Goal: Information Seeking & Learning: Check status

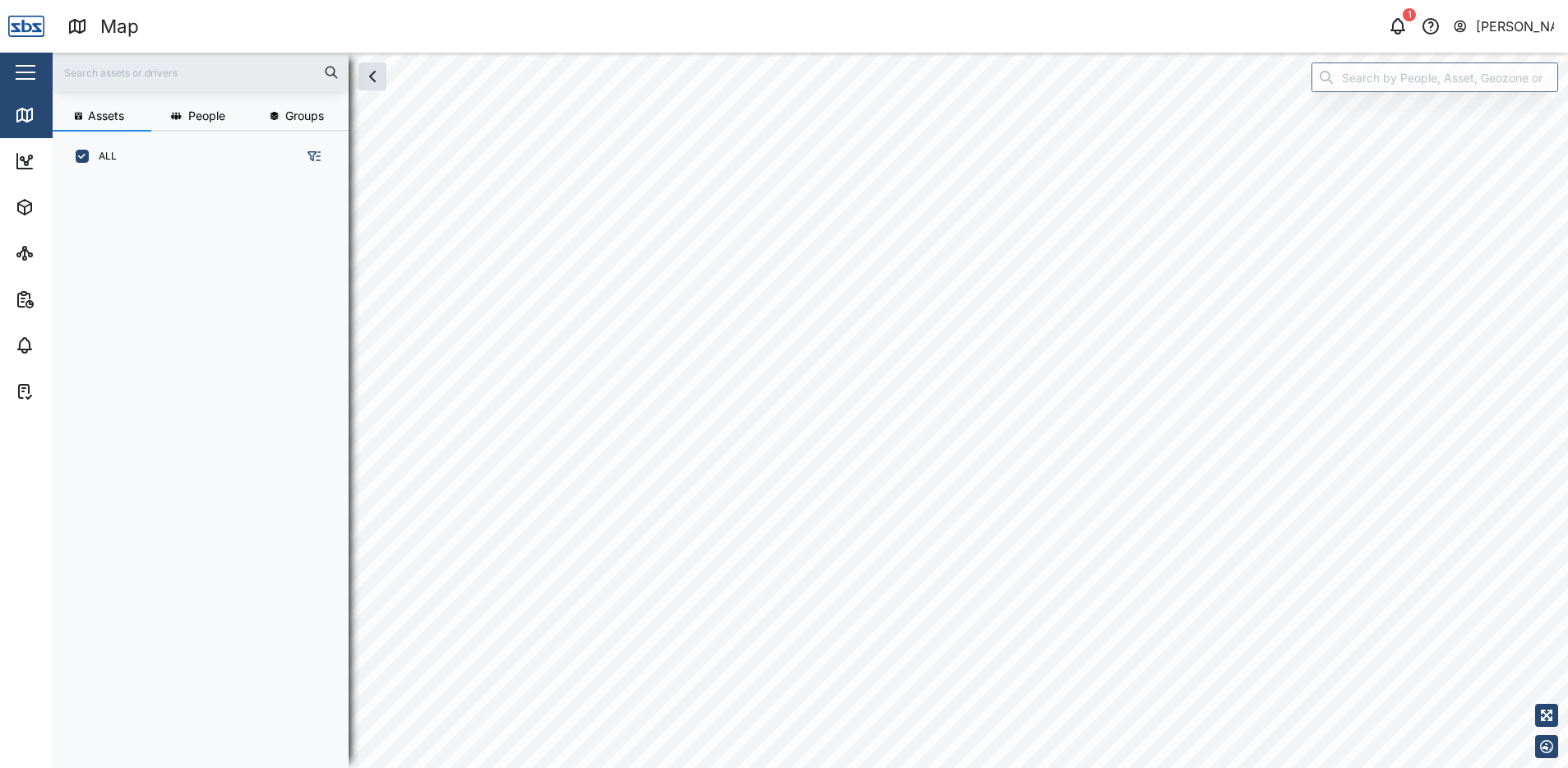
scroll to position [567, 257]
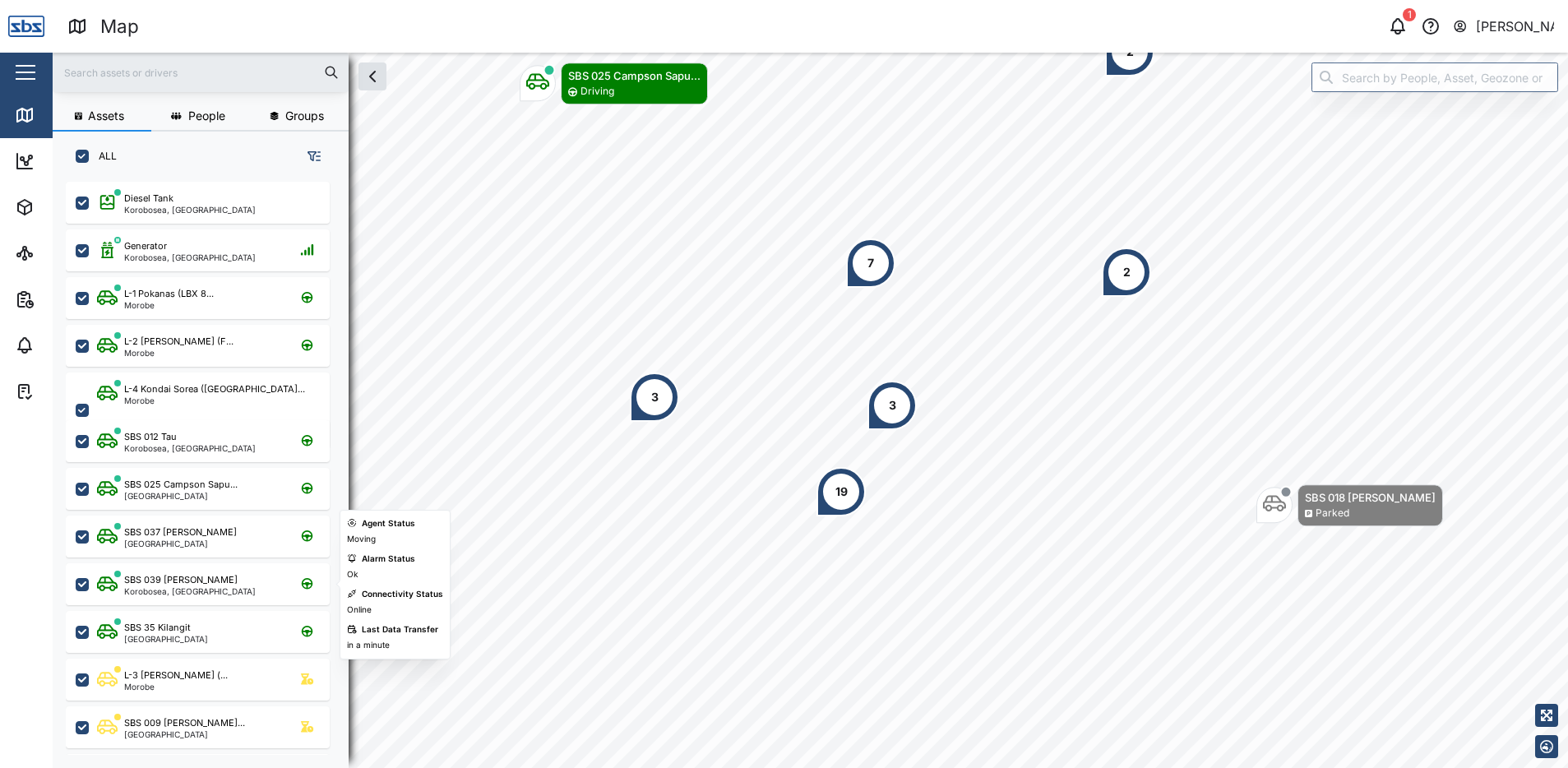
click at [175, 579] on div "SBS 039 [PERSON_NAME]" at bounding box center [180, 580] width 113 height 14
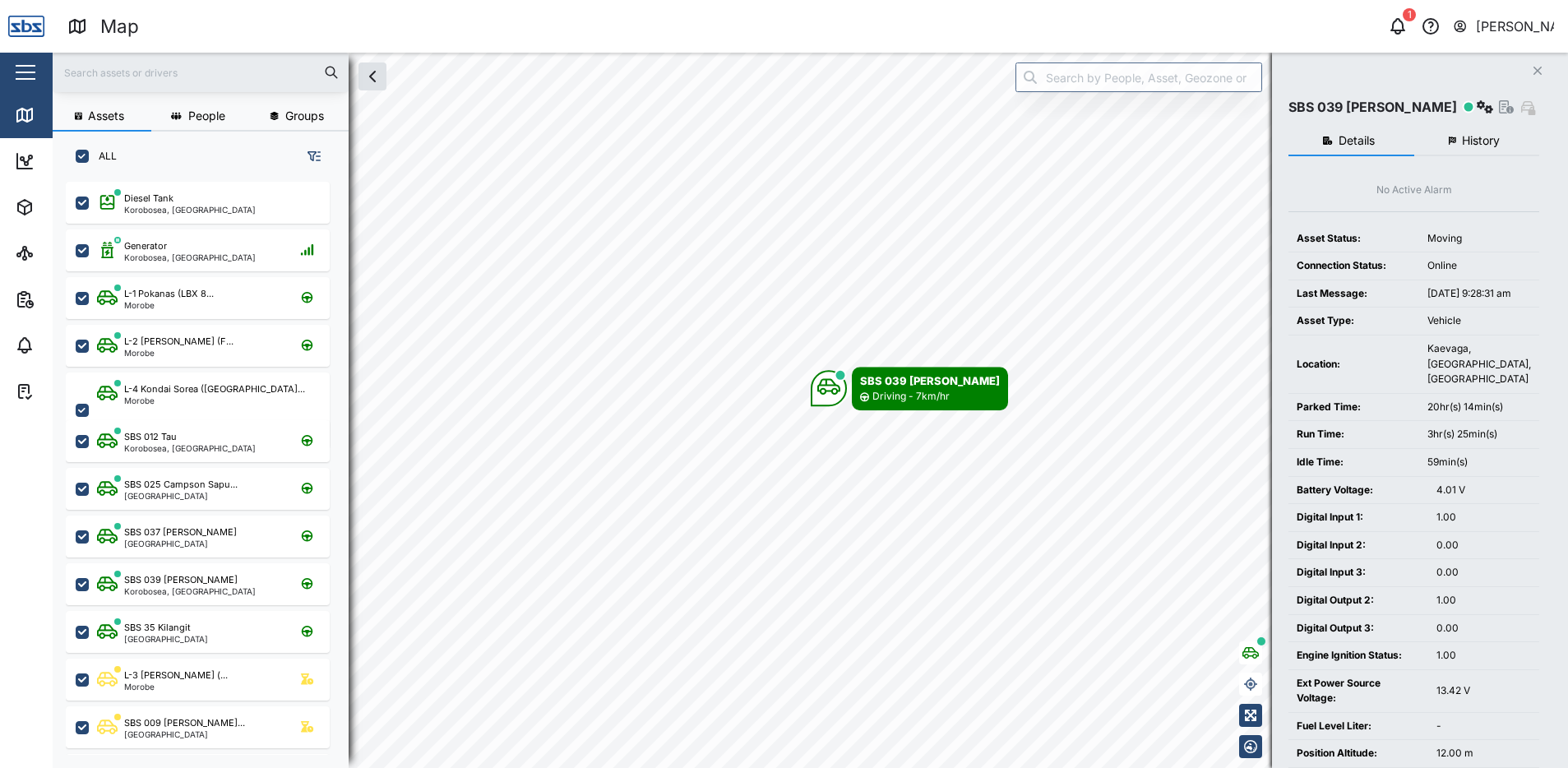
click at [1499, 141] on span "History" at bounding box center [1481, 141] width 37 height 12
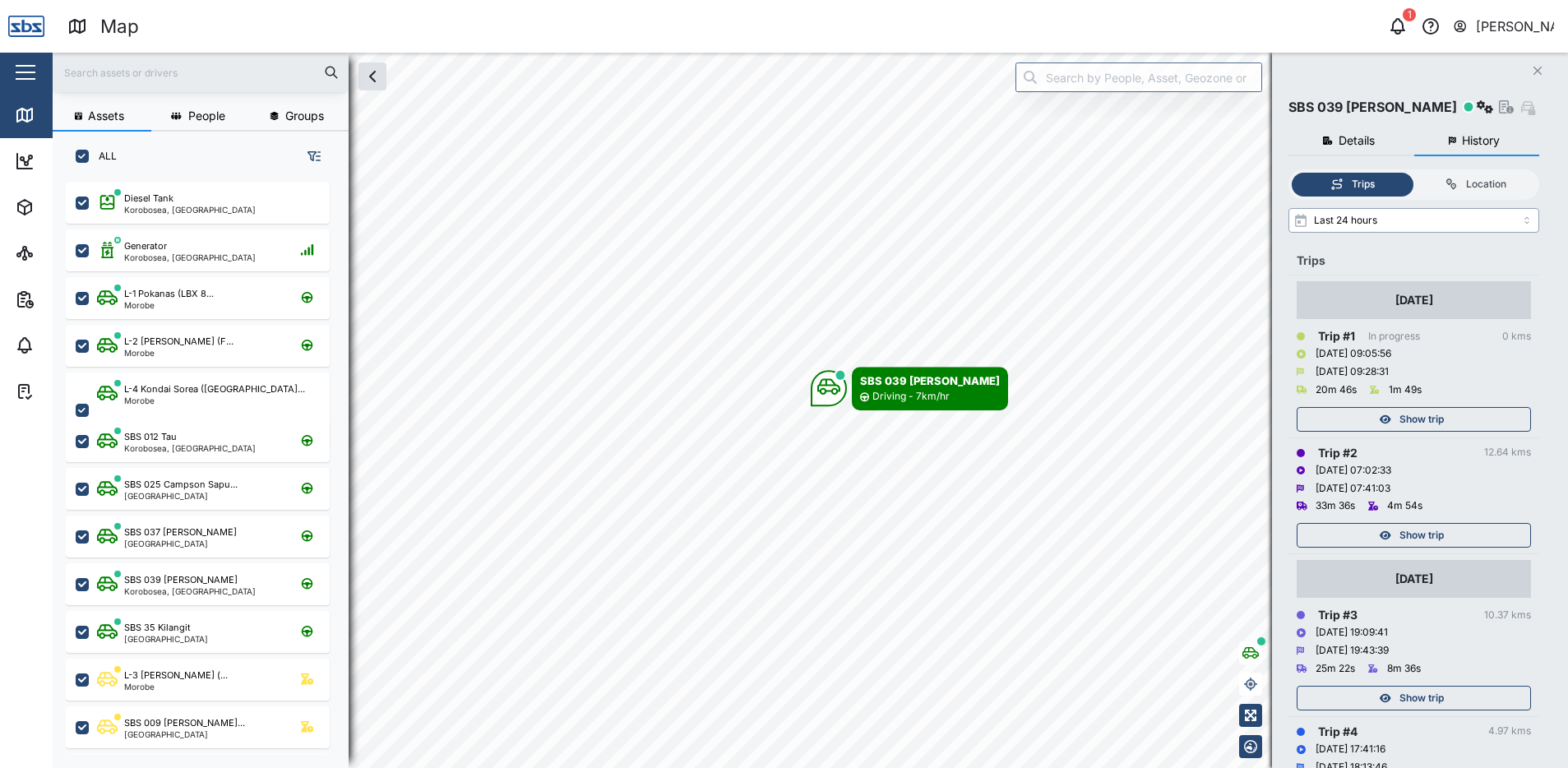
click at [1529, 218] on input "Last 24 hours" at bounding box center [1414, 221] width 251 height 25
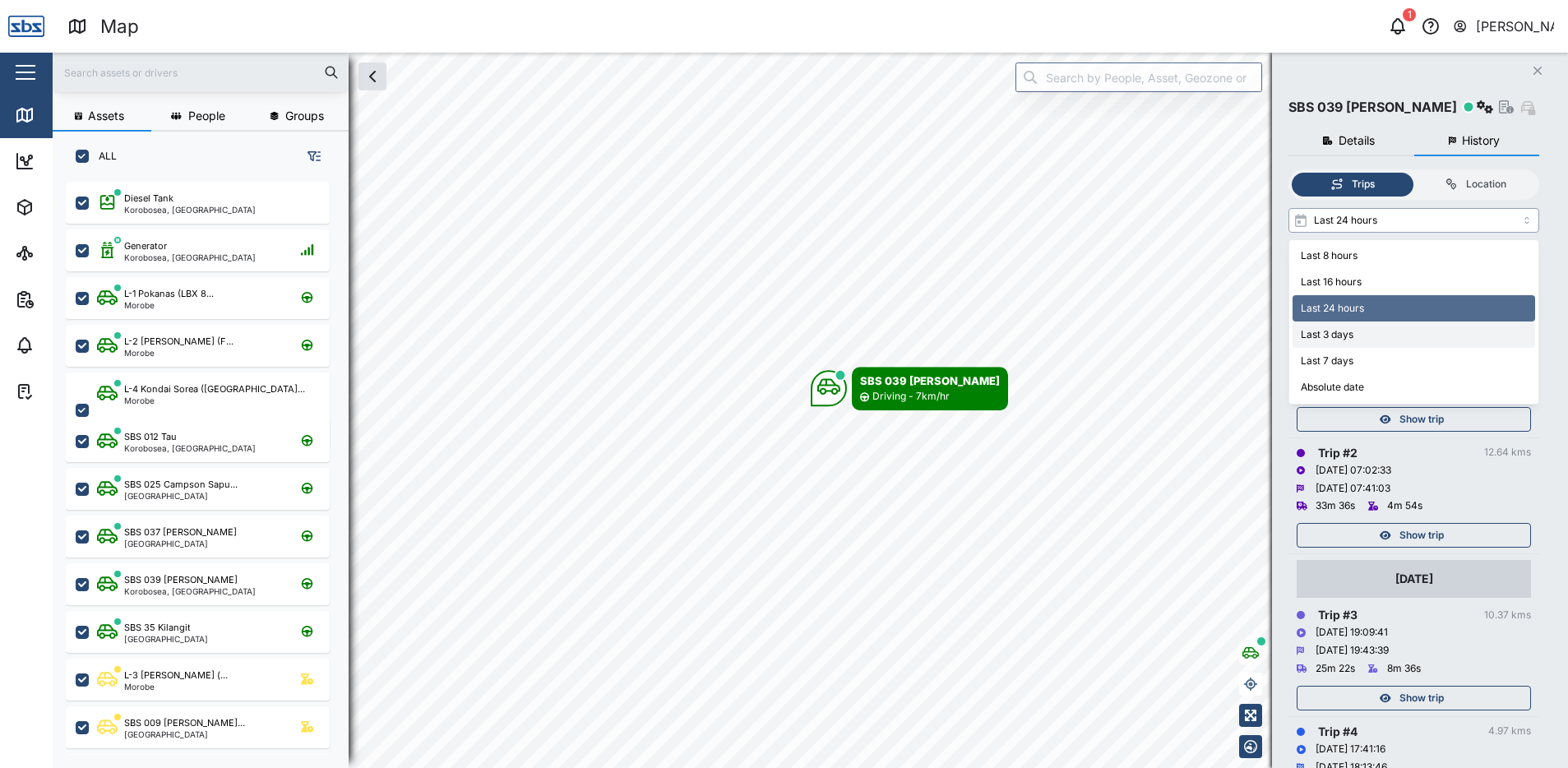
type input "Last 3 days"
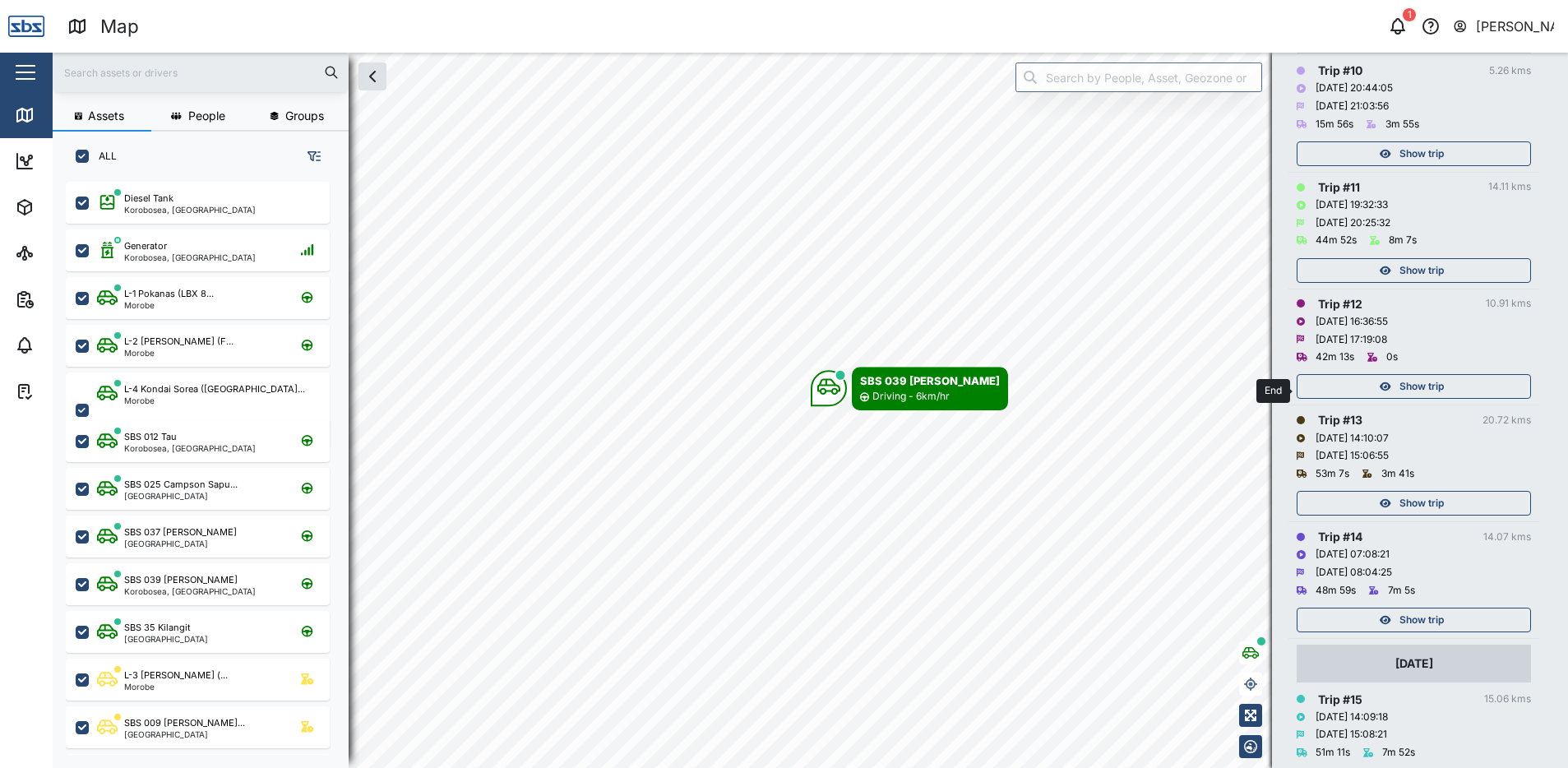
scroll to position [1471, 0]
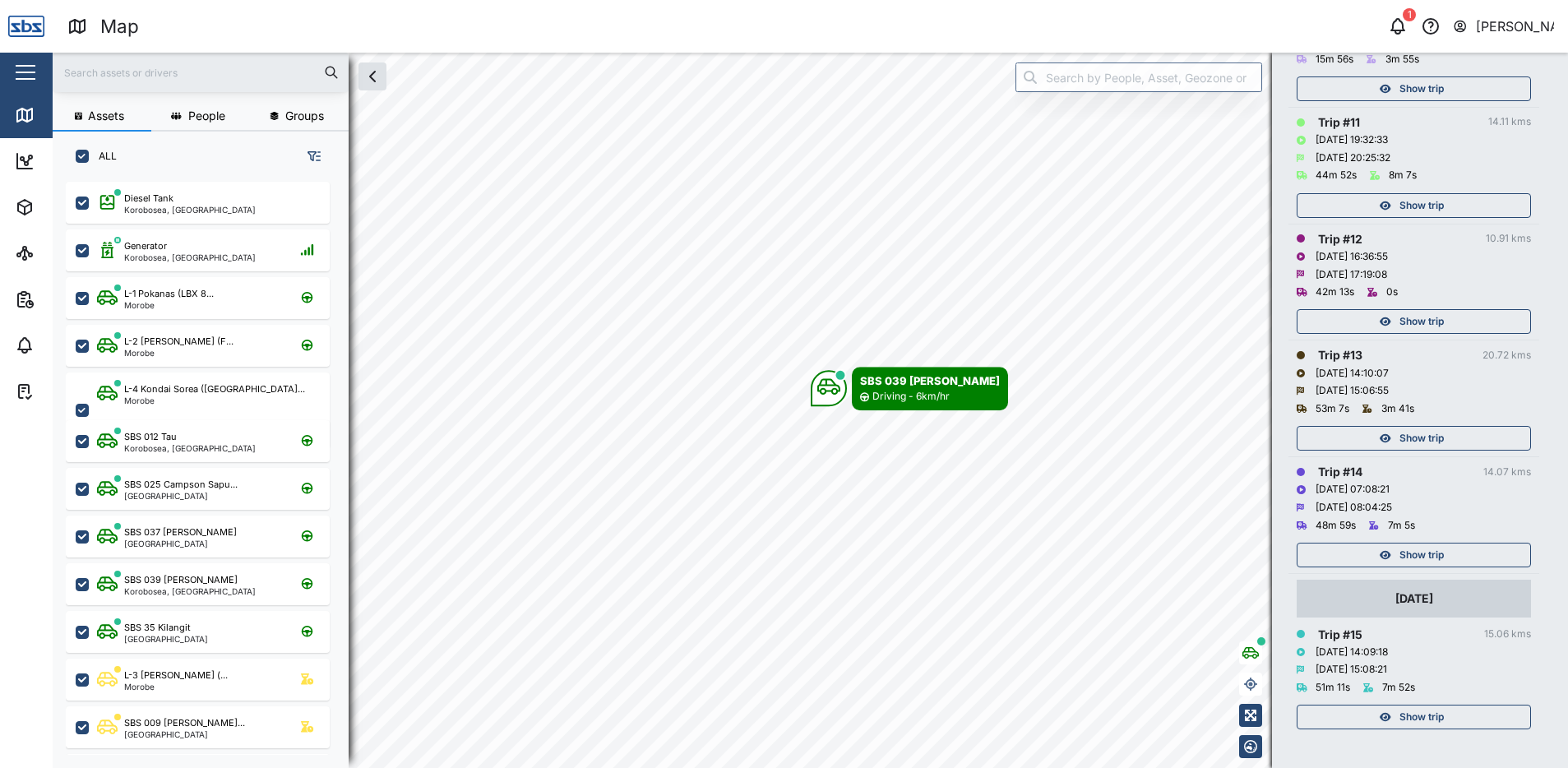
click at [1426, 717] on span "Show trip" at bounding box center [1421, 717] width 44 height 23
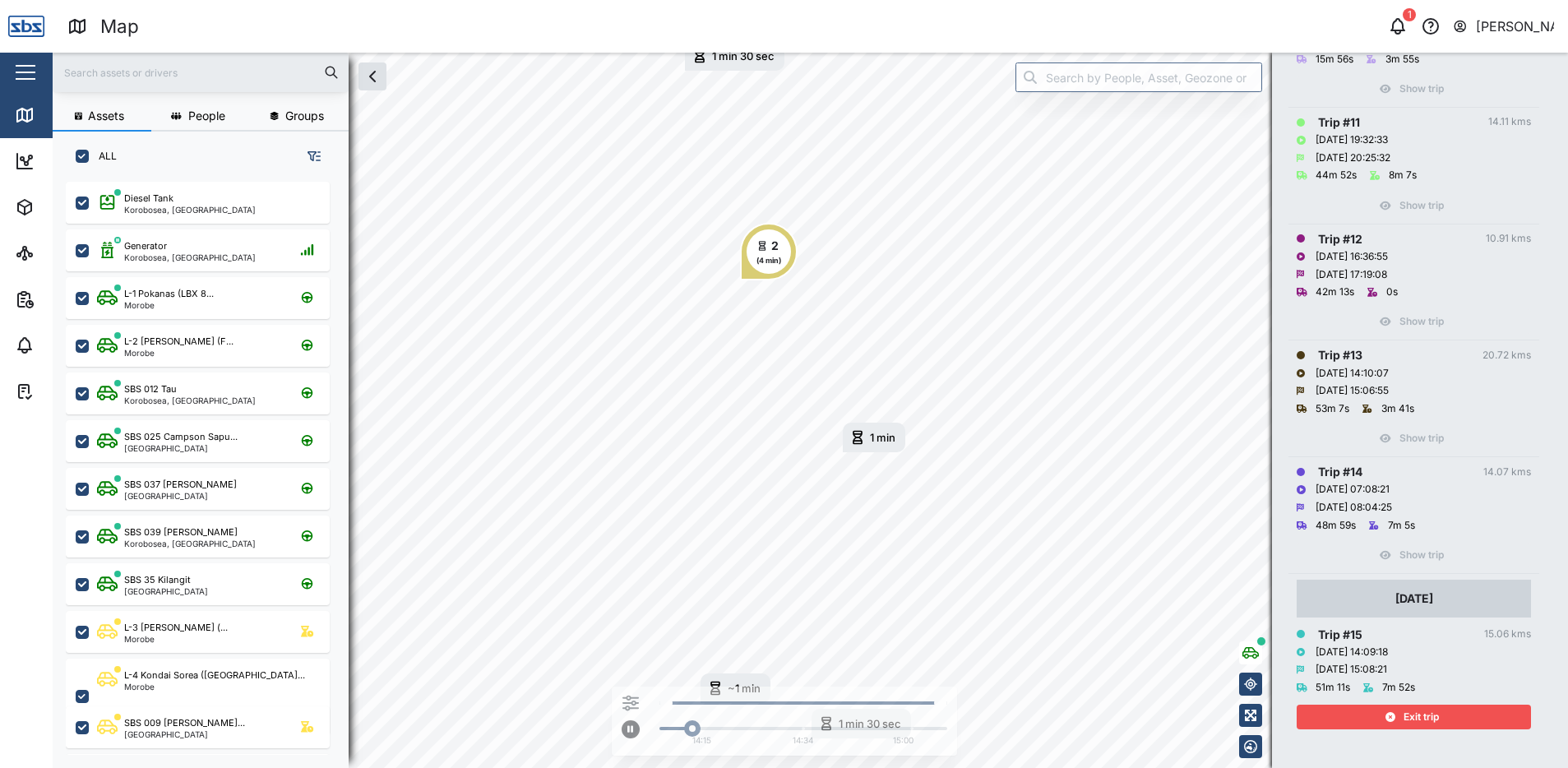
click at [1426, 717] on span "Exit trip" at bounding box center [1421, 717] width 36 height 23
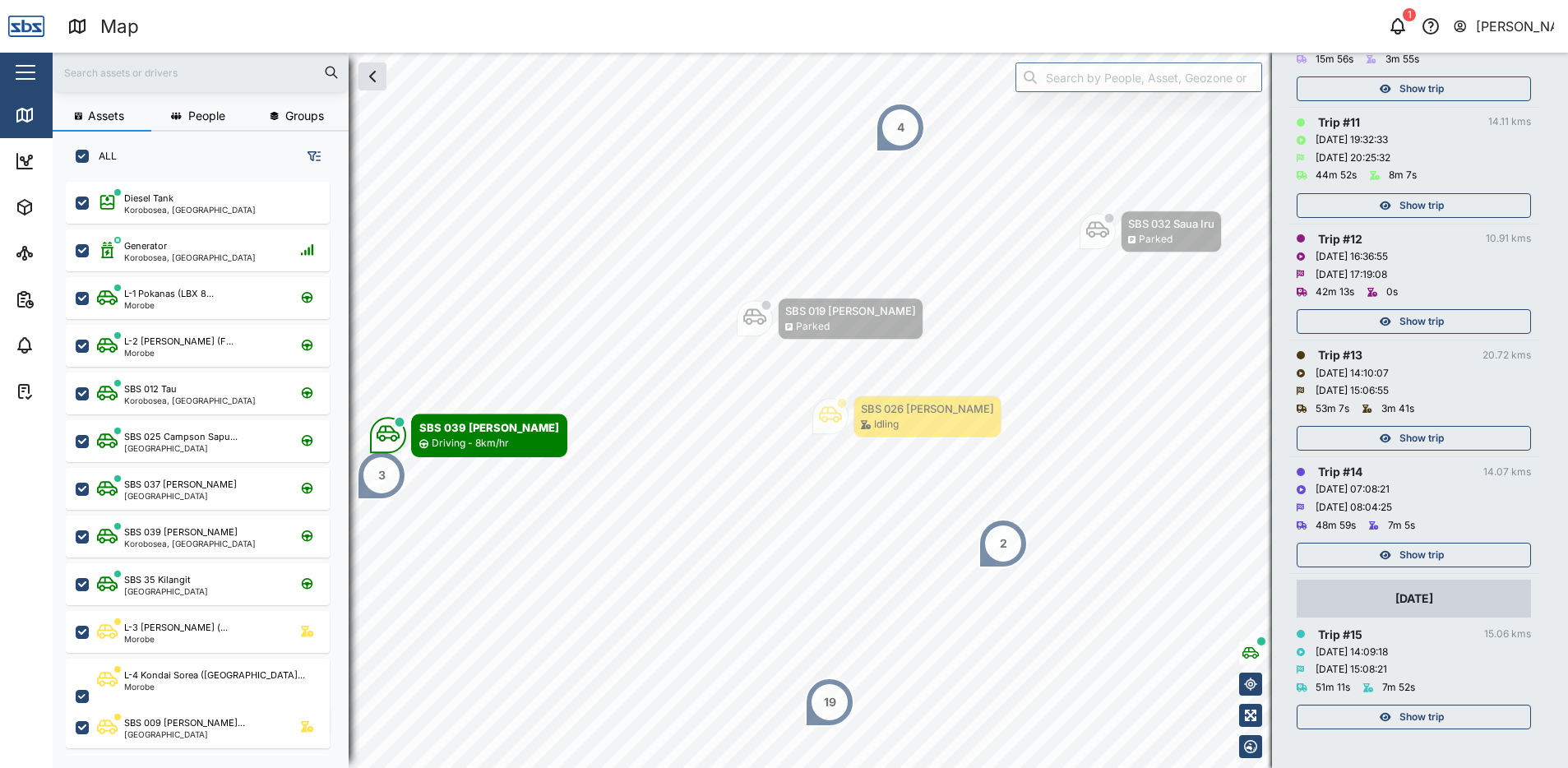
click at [1406, 546] on span "Show trip" at bounding box center [1421, 555] width 44 height 23
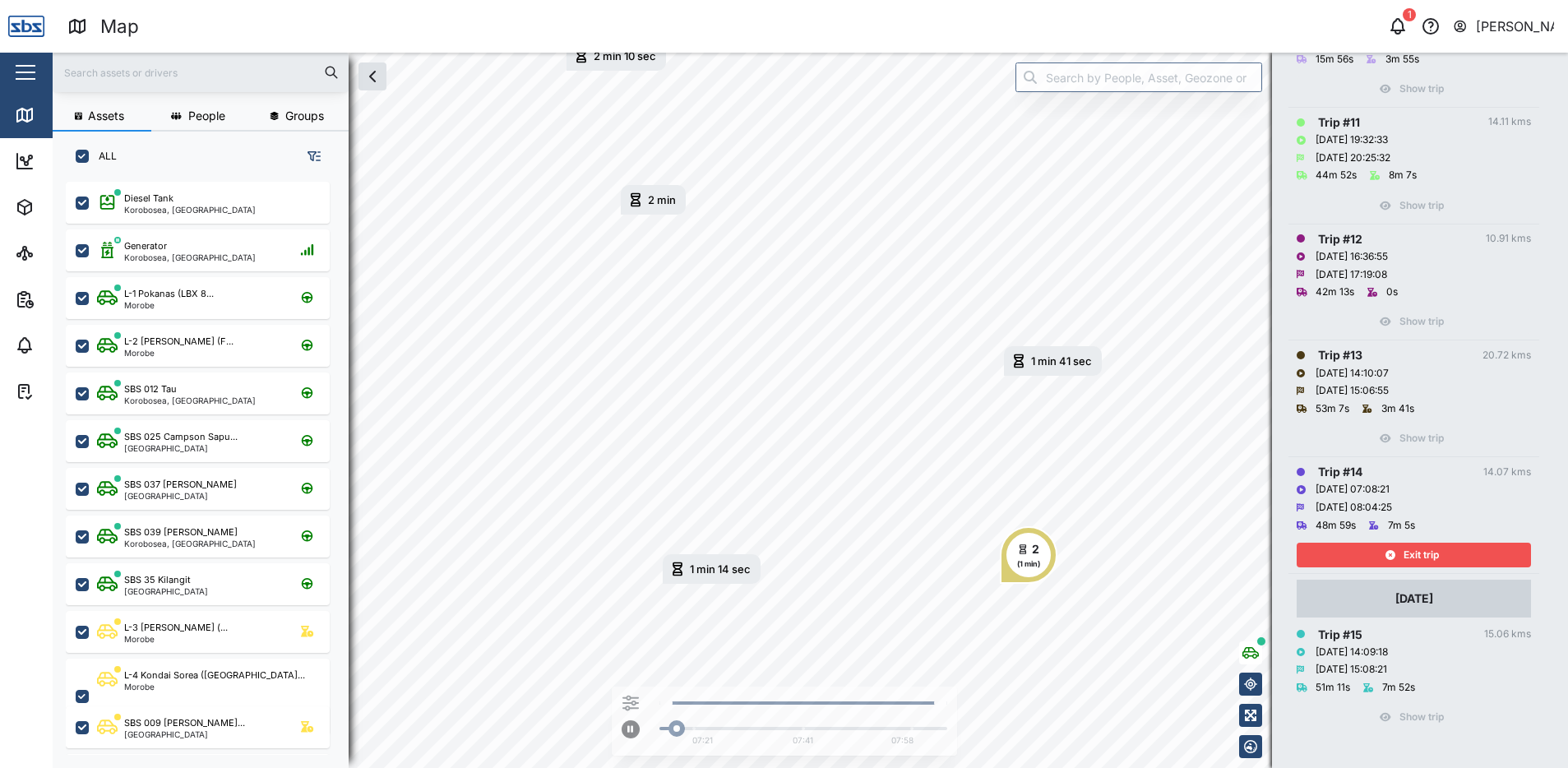
click at [1406, 546] on span "Exit trip" at bounding box center [1421, 555] width 36 height 23
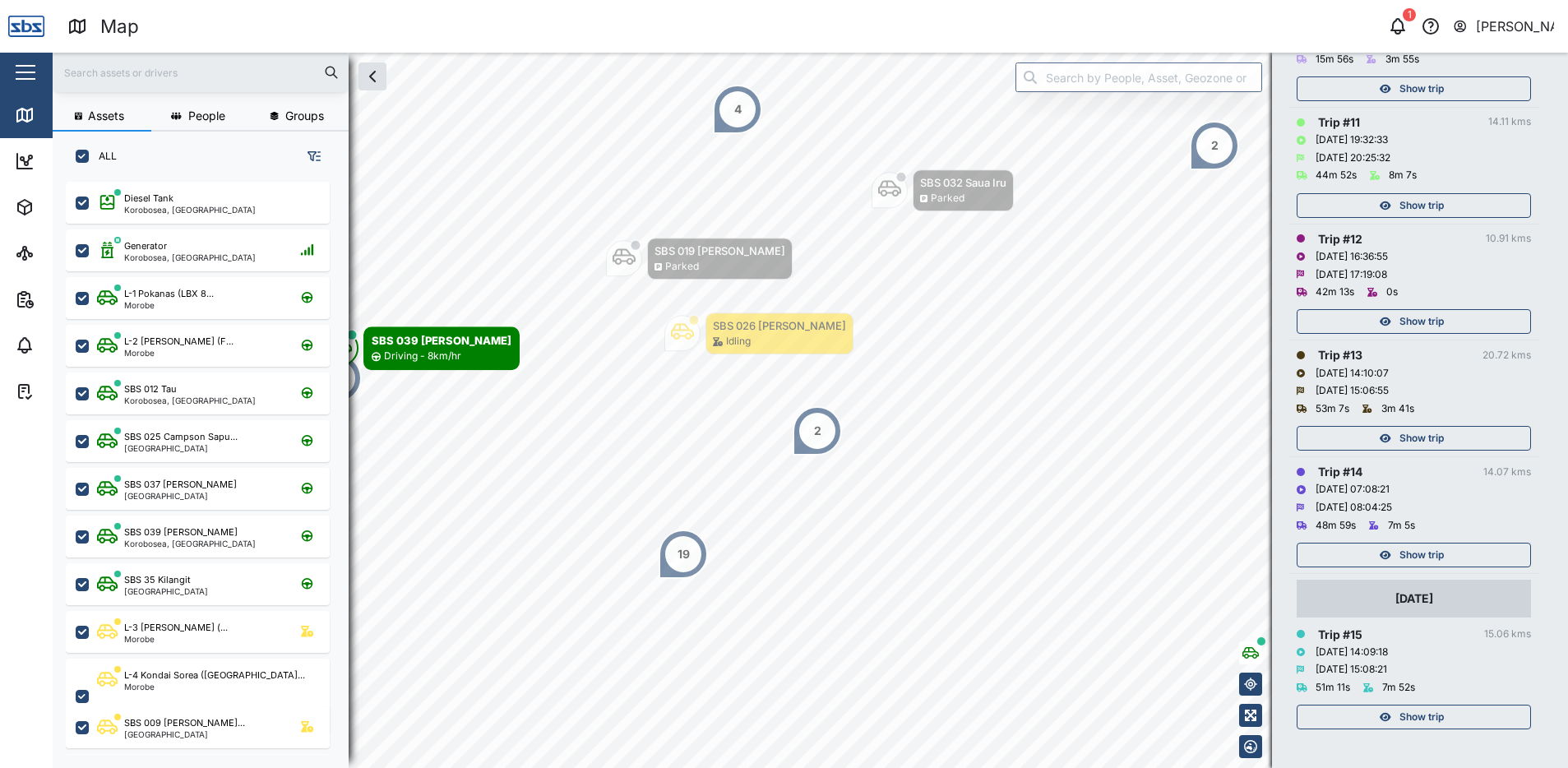
click at [1397, 429] on div "Show trip" at bounding box center [1411, 438] width 214 height 23
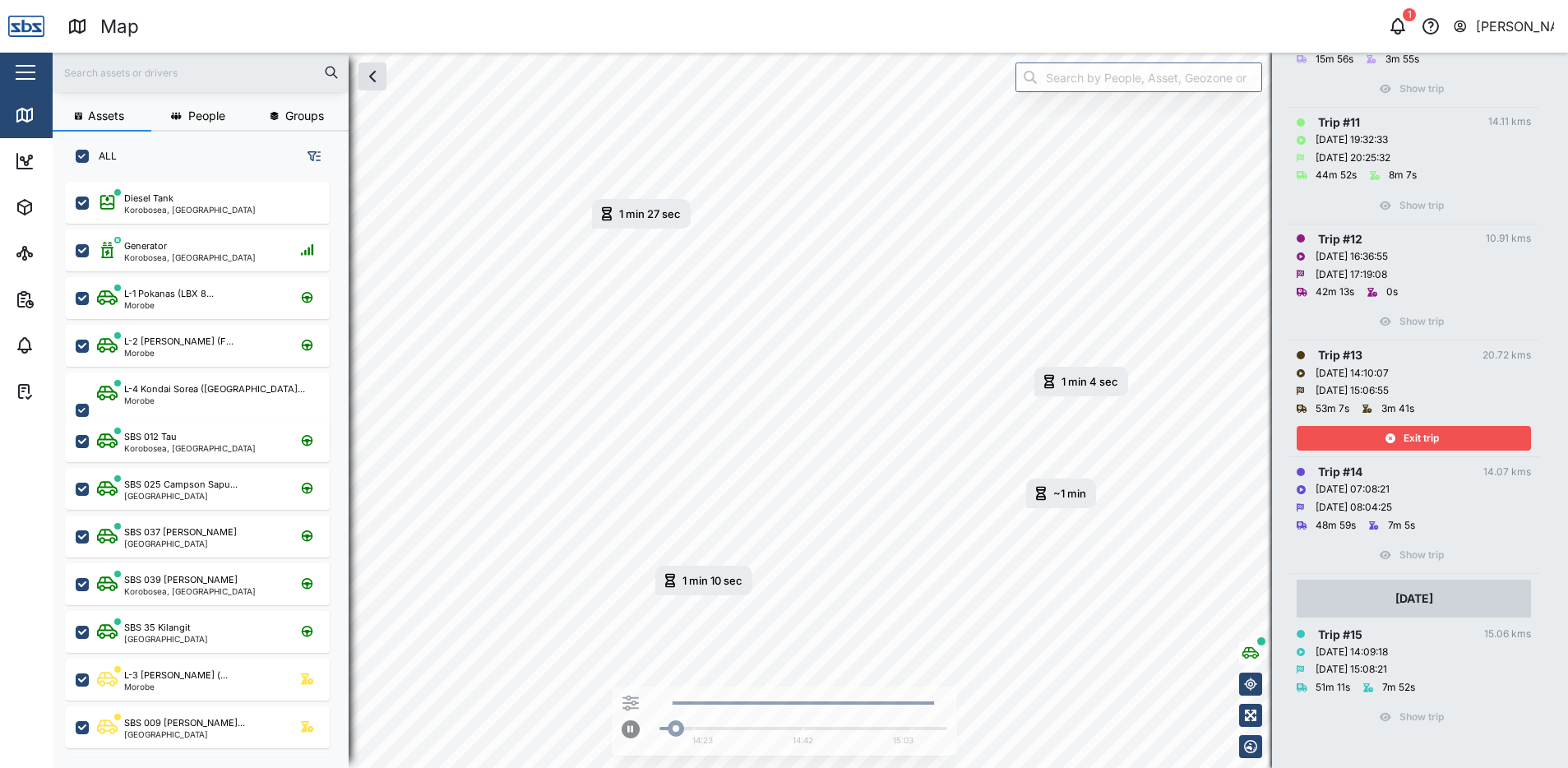
click at [1397, 429] on div "Exit trip" at bounding box center [1411, 438] width 214 height 23
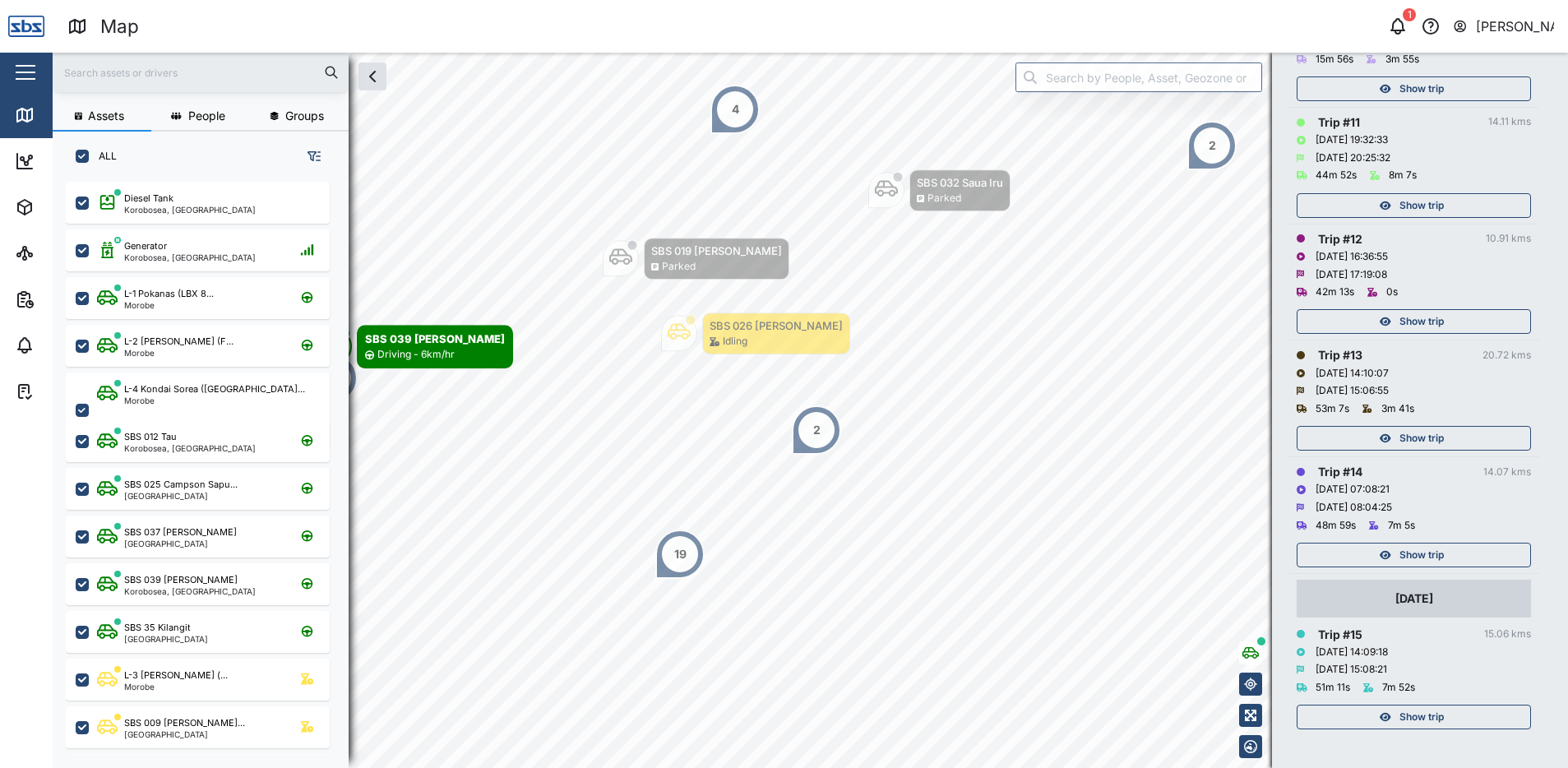
click at [1408, 319] on span "Show trip" at bounding box center [1421, 321] width 44 height 23
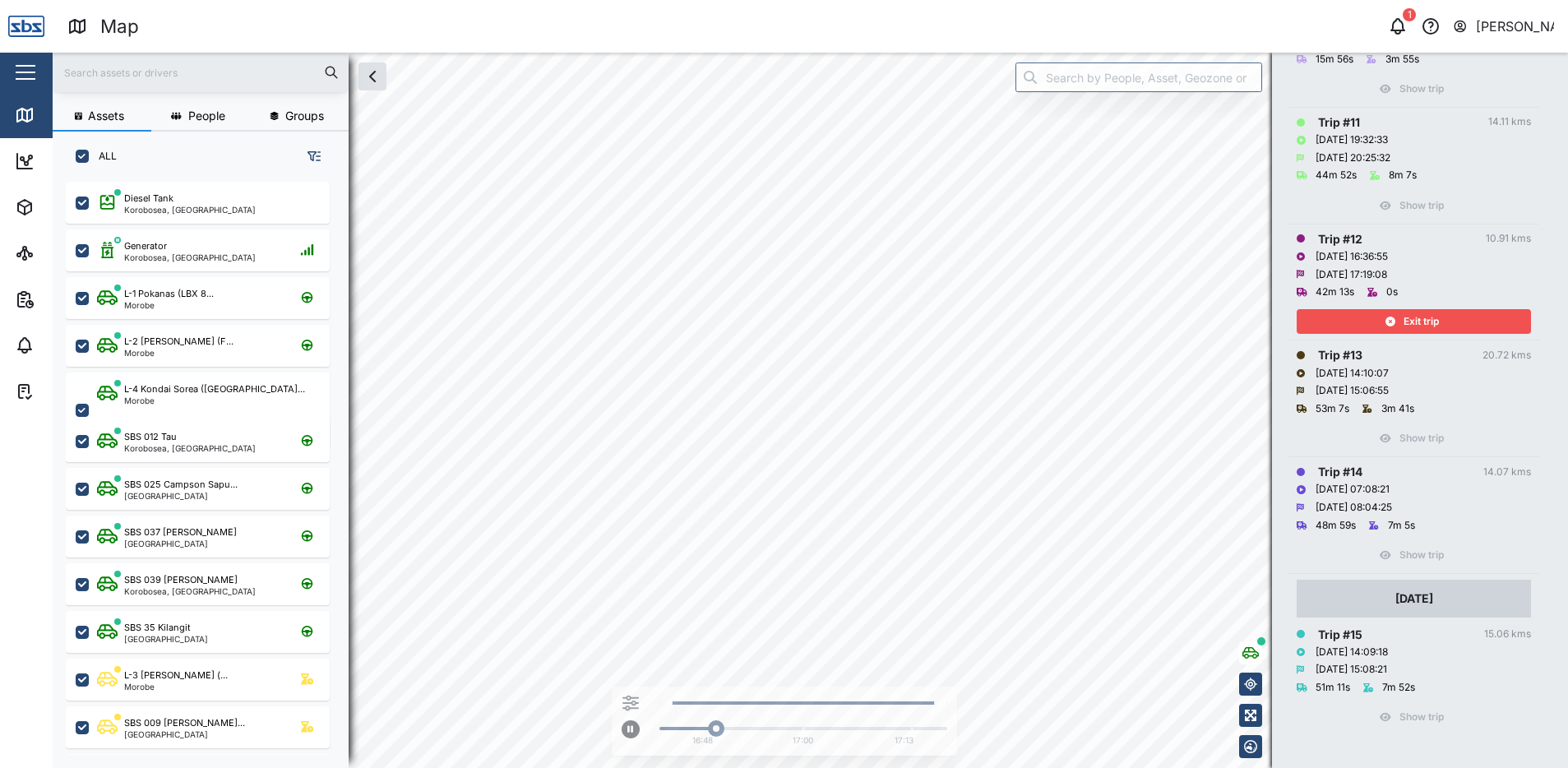
click at [1408, 319] on span "Exit trip" at bounding box center [1421, 321] width 36 height 23
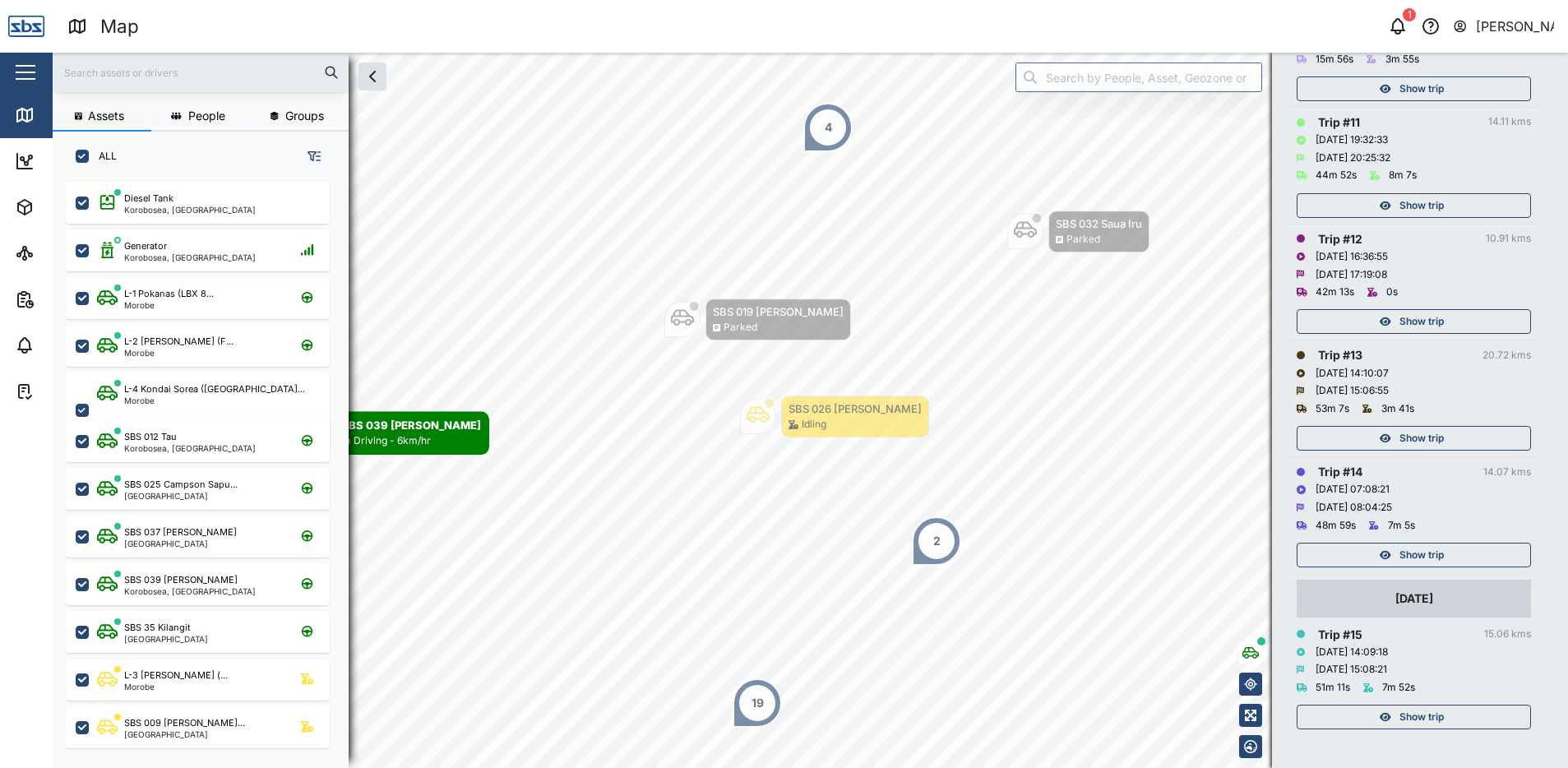
click at [1423, 212] on span "Show trip" at bounding box center [1421, 206] width 44 height 23
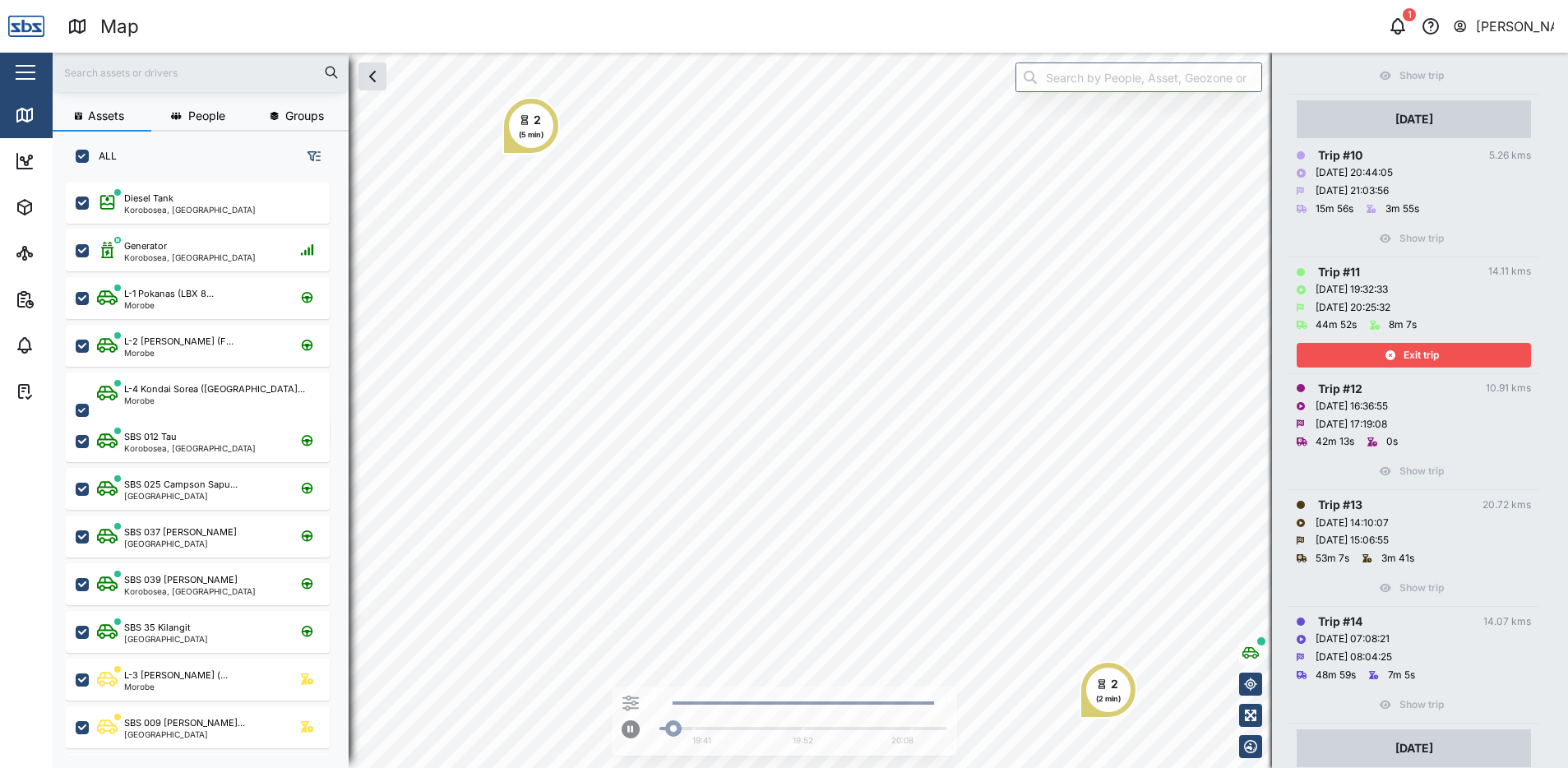
scroll to position [1306, 0]
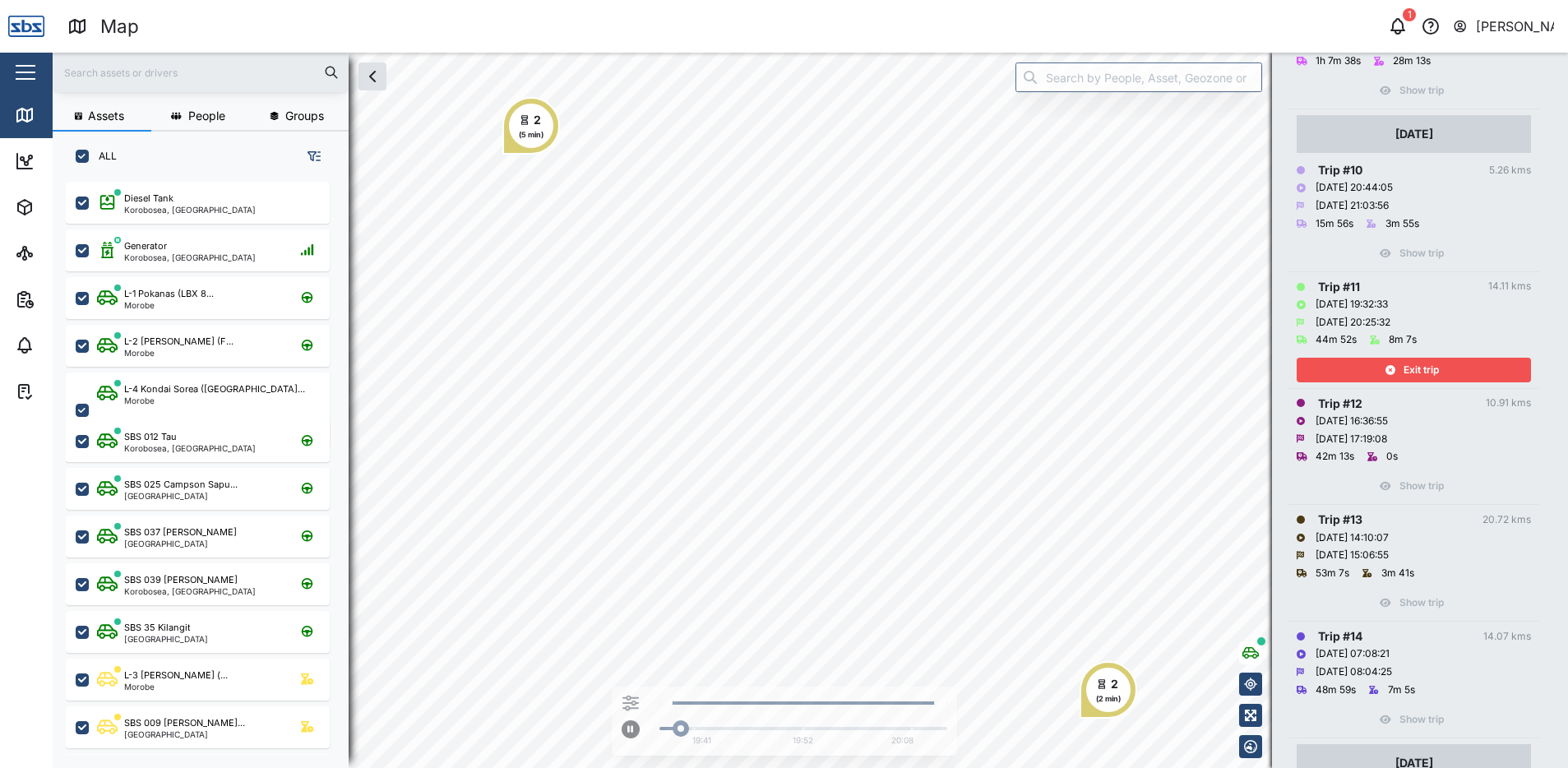
click at [1406, 372] on span "Exit trip" at bounding box center [1421, 370] width 36 height 23
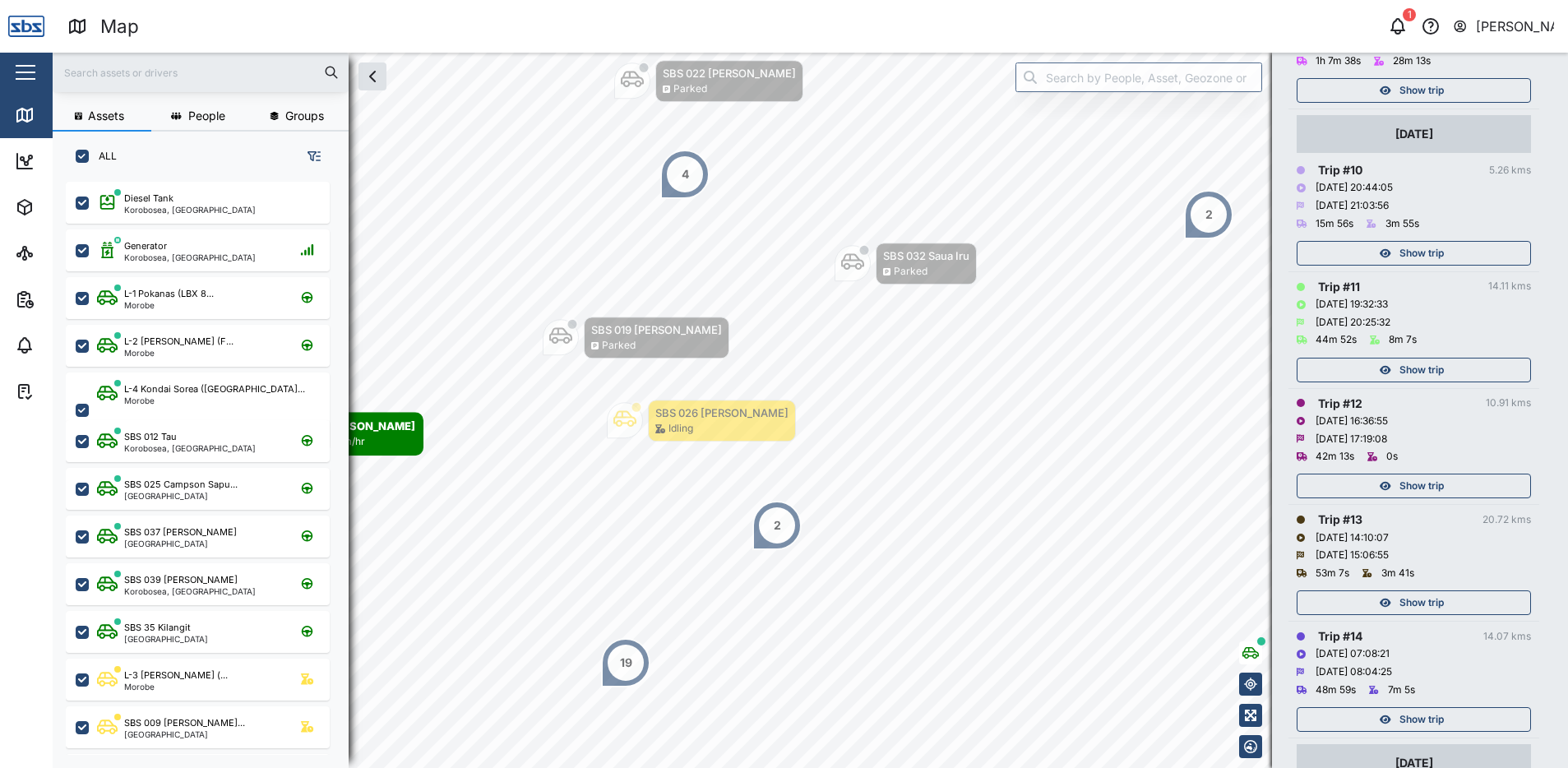
click at [1402, 250] on span "Show trip" at bounding box center [1421, 254] width 44 height 23
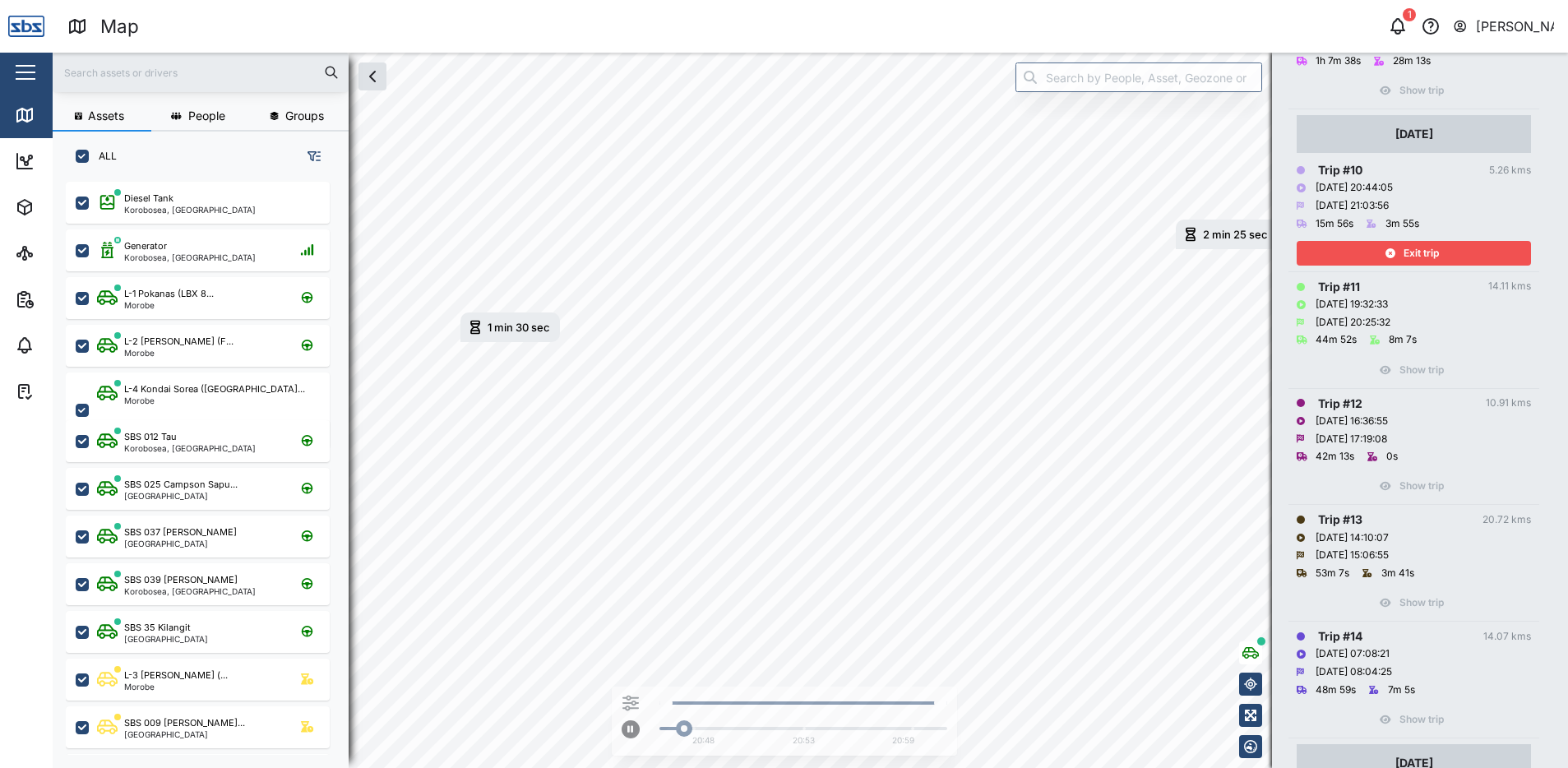
scroll to position [1225, 0]
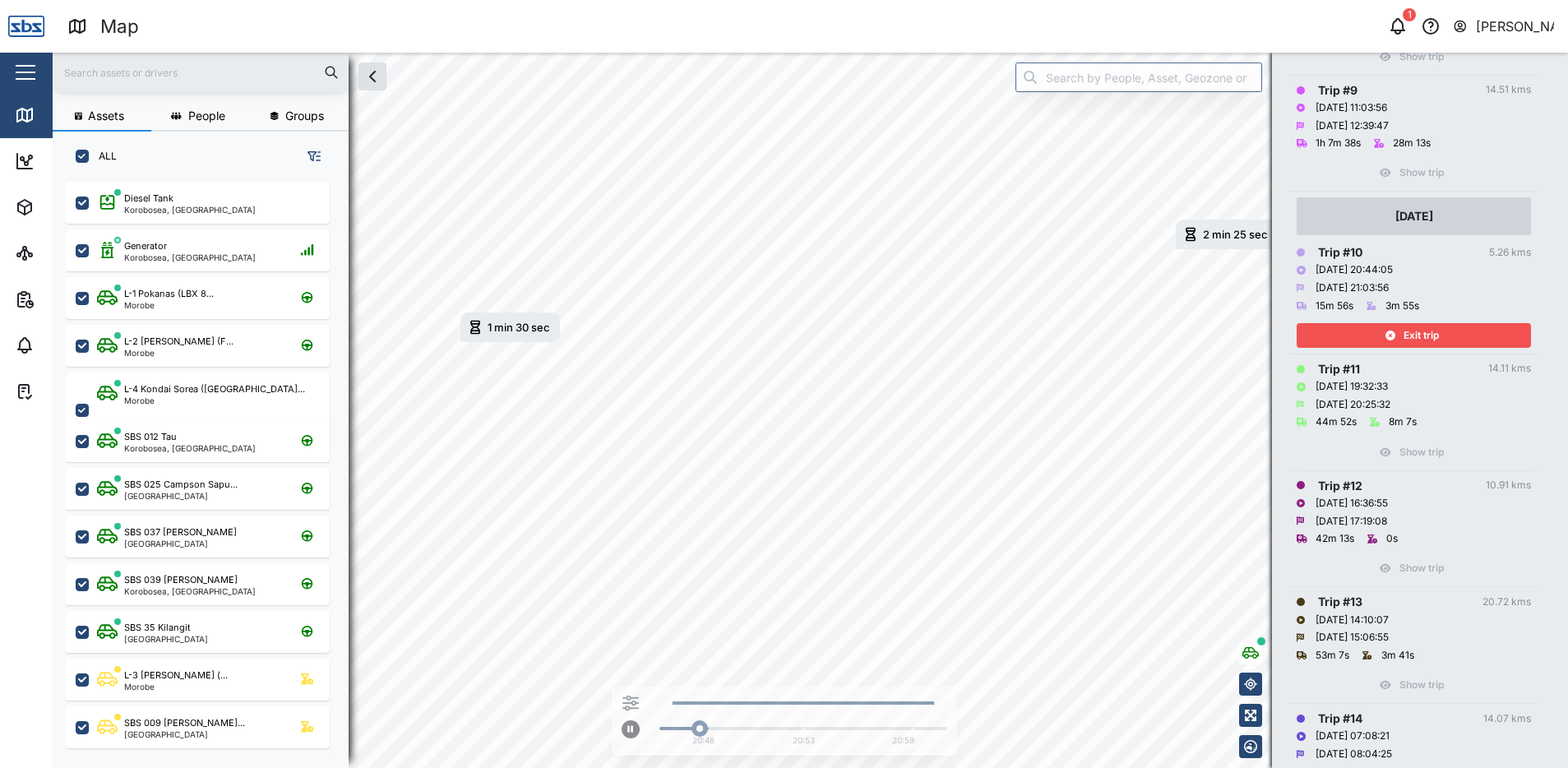
click at [1430, 337] on span "Exit trip" at bounding box center [1421, 335] width 36 height 23
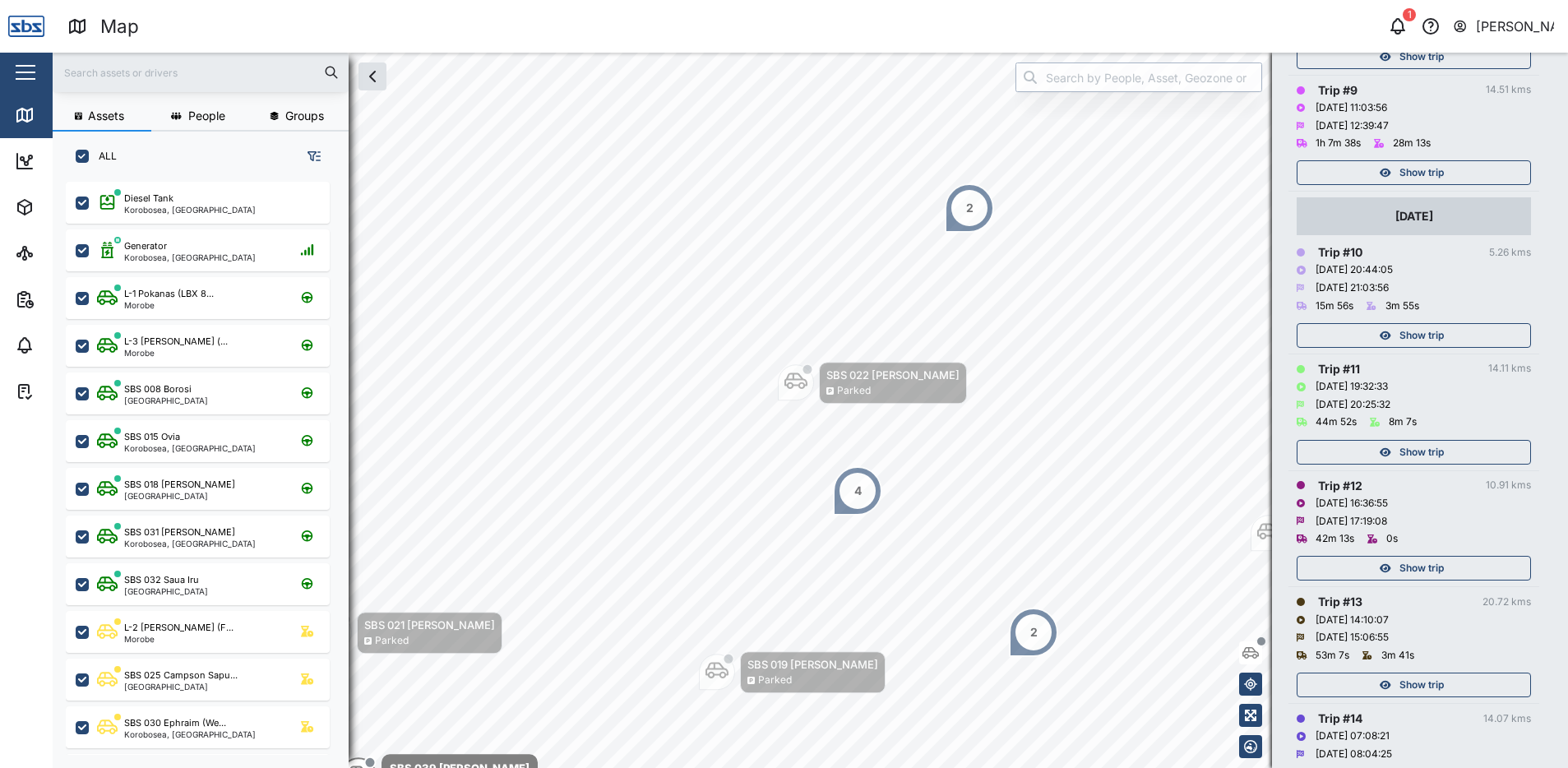
click at [1111, 81] on input "search" at bounding box center [1138, 77] width 247 height 29
type input "SBS 038 [PERSON_NAME]"
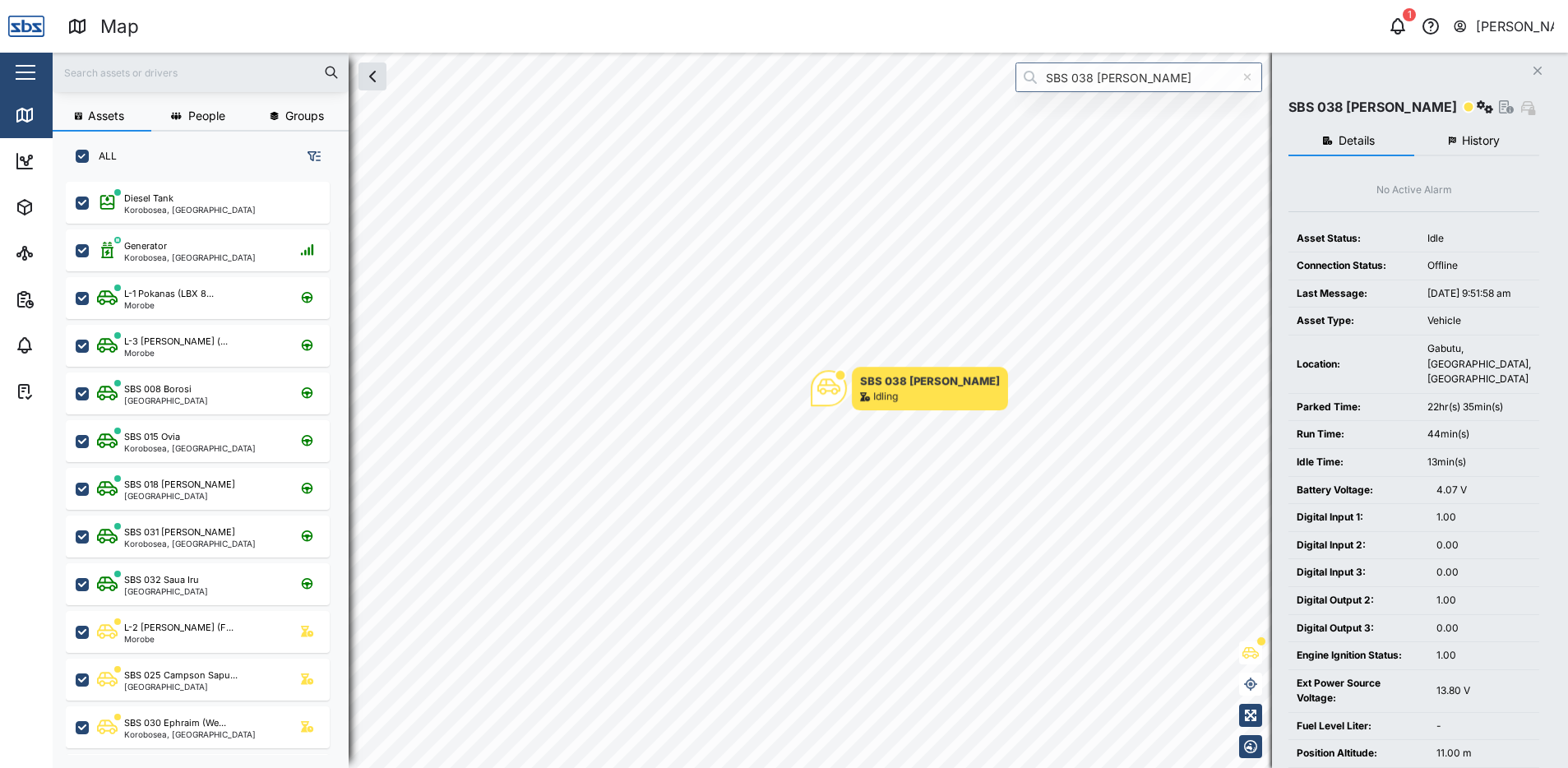
click at [1478, 140] on span "History" at bounding box center [1481, 141] width 37 height 12
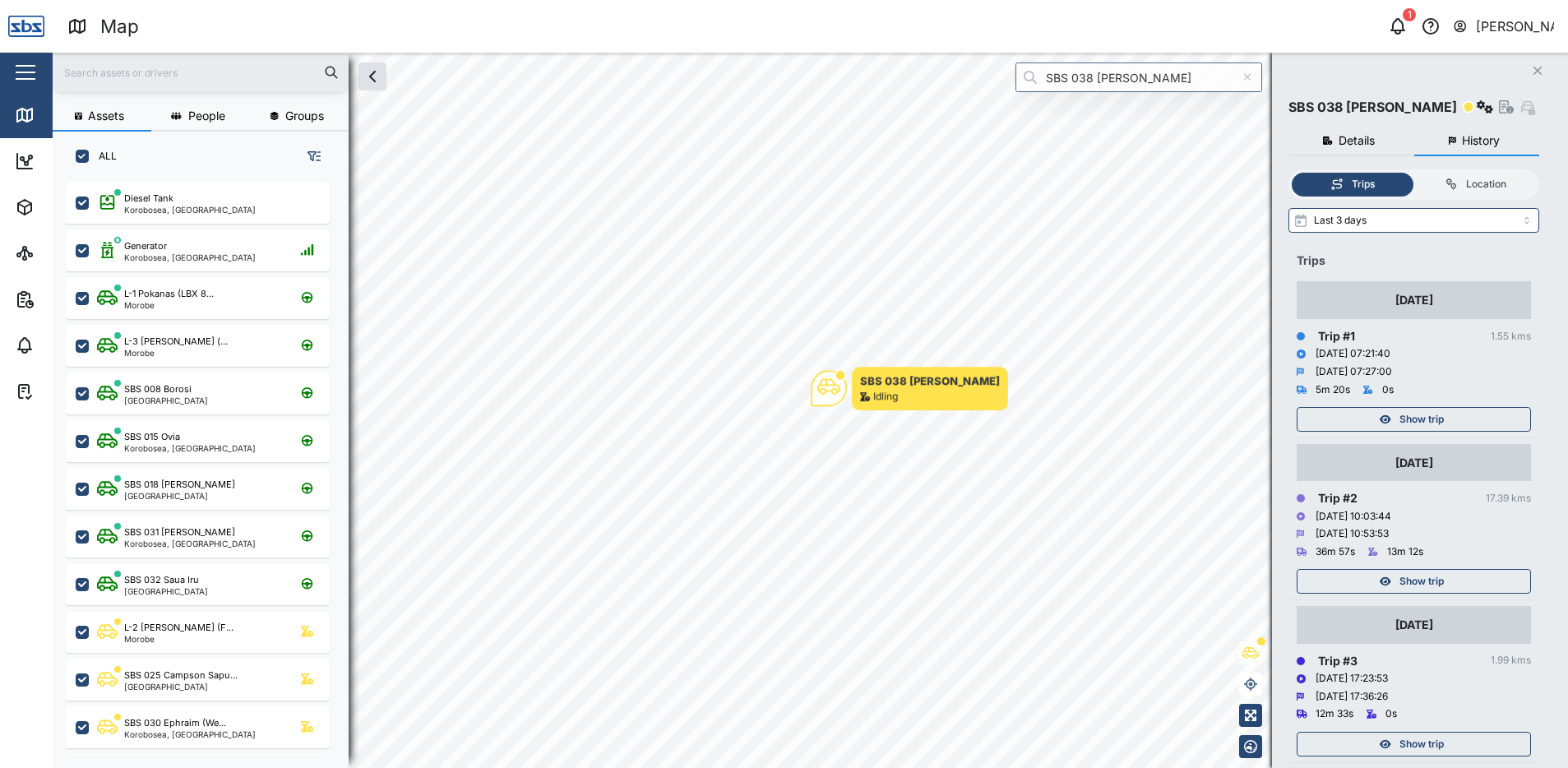
click at [1417, 416] on span "Show trip" at bounding box center [1421, 419] width 44 height 23
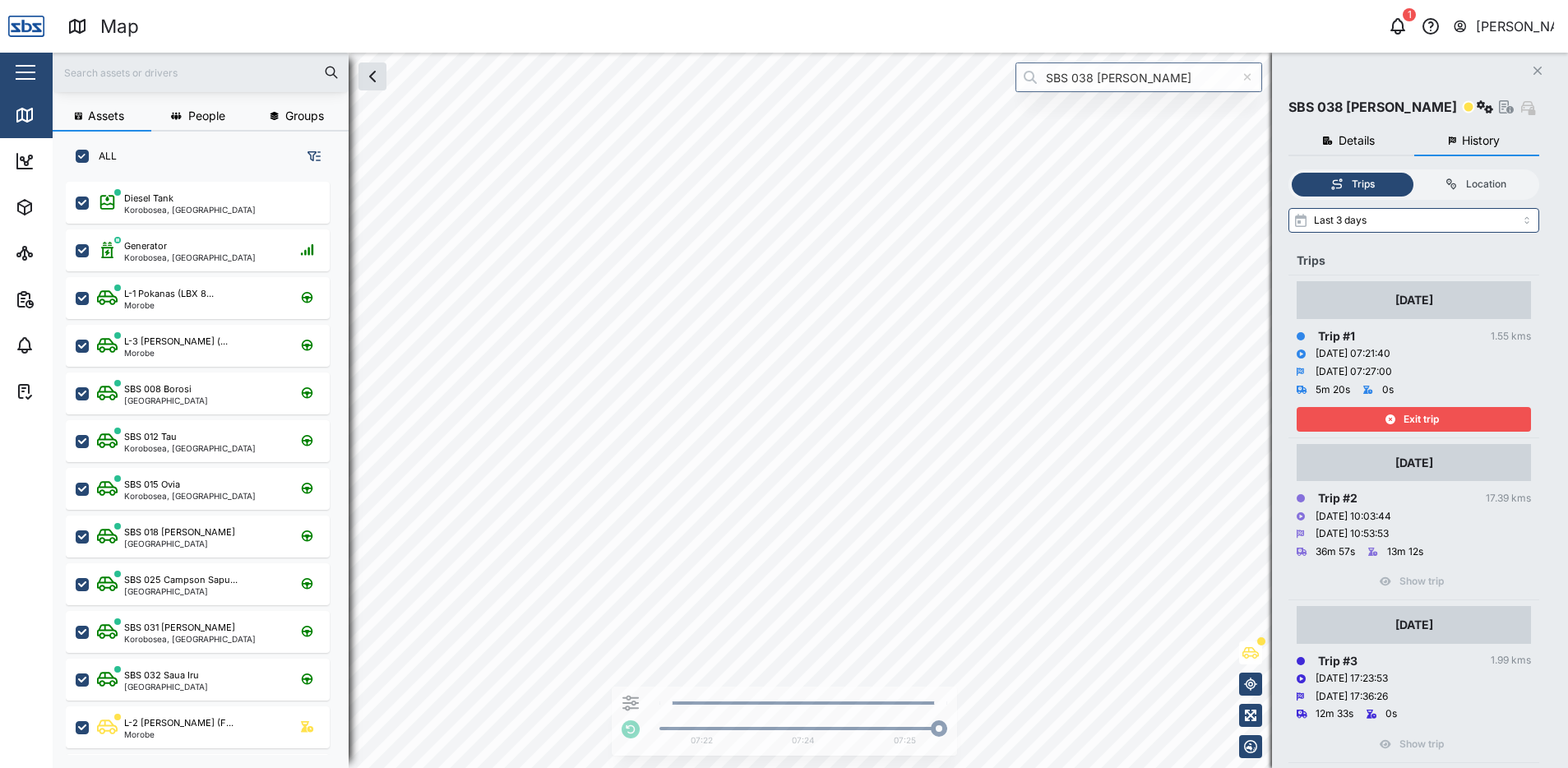
click at [1417, 416] on span "Exit trip" at bounding box center [1421, 419] width 36 height 23
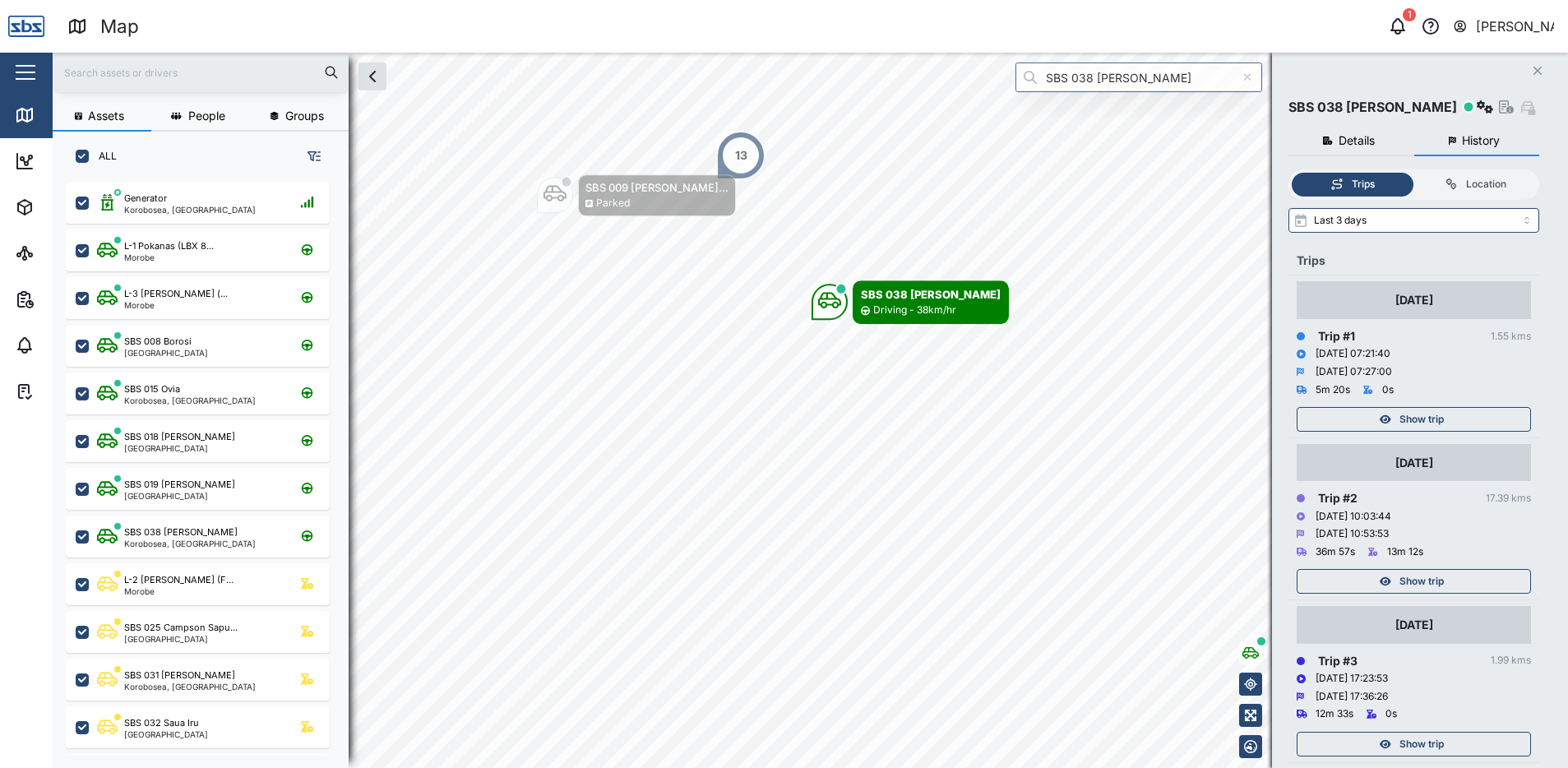
click at [1541, 70] on icon "Close" at bounding box center [1537, 70] width 10 height 13
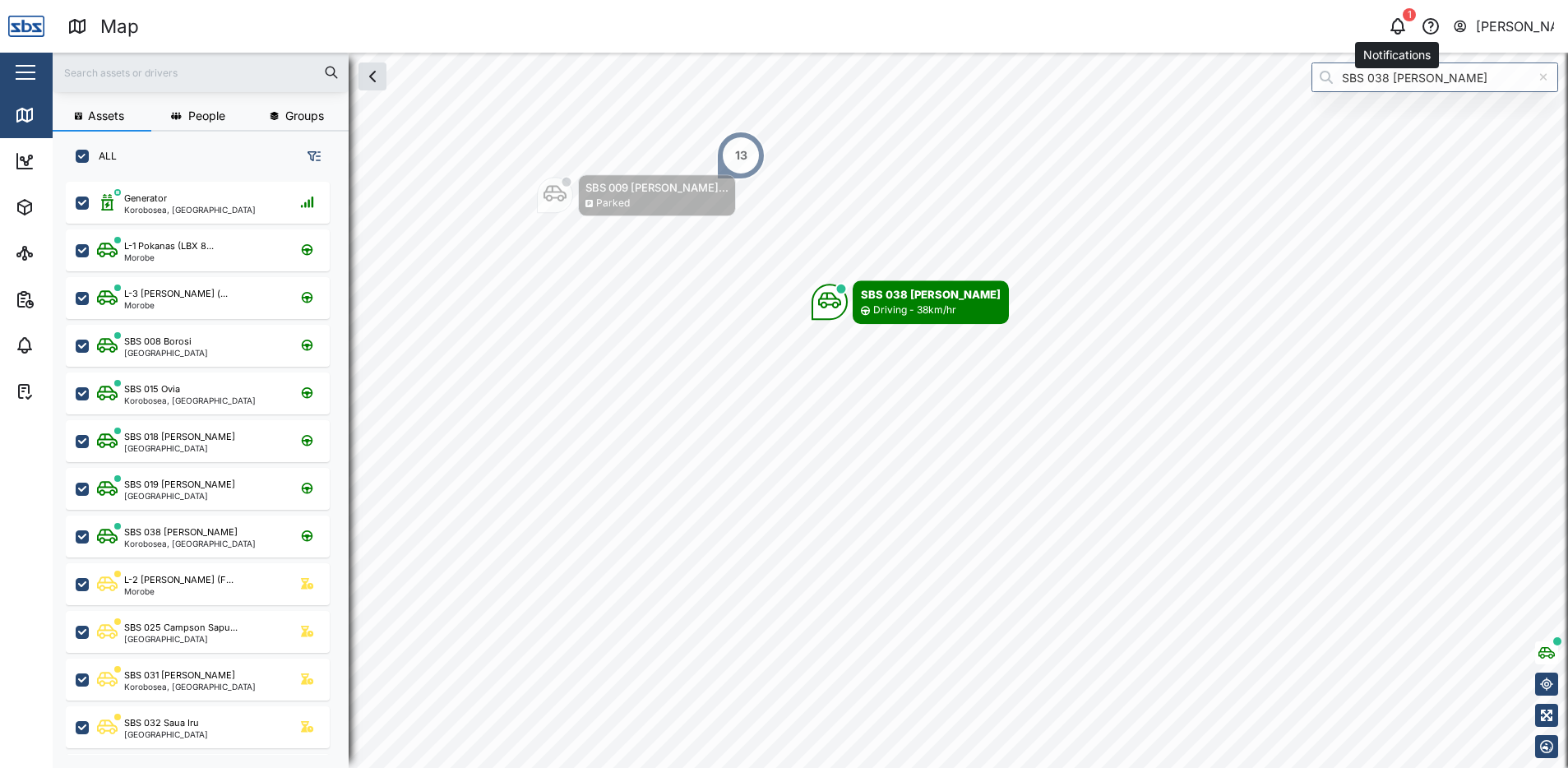
click at [1402, 30] on icon "button" at bounding box center [1397, 24] width 13 height 12
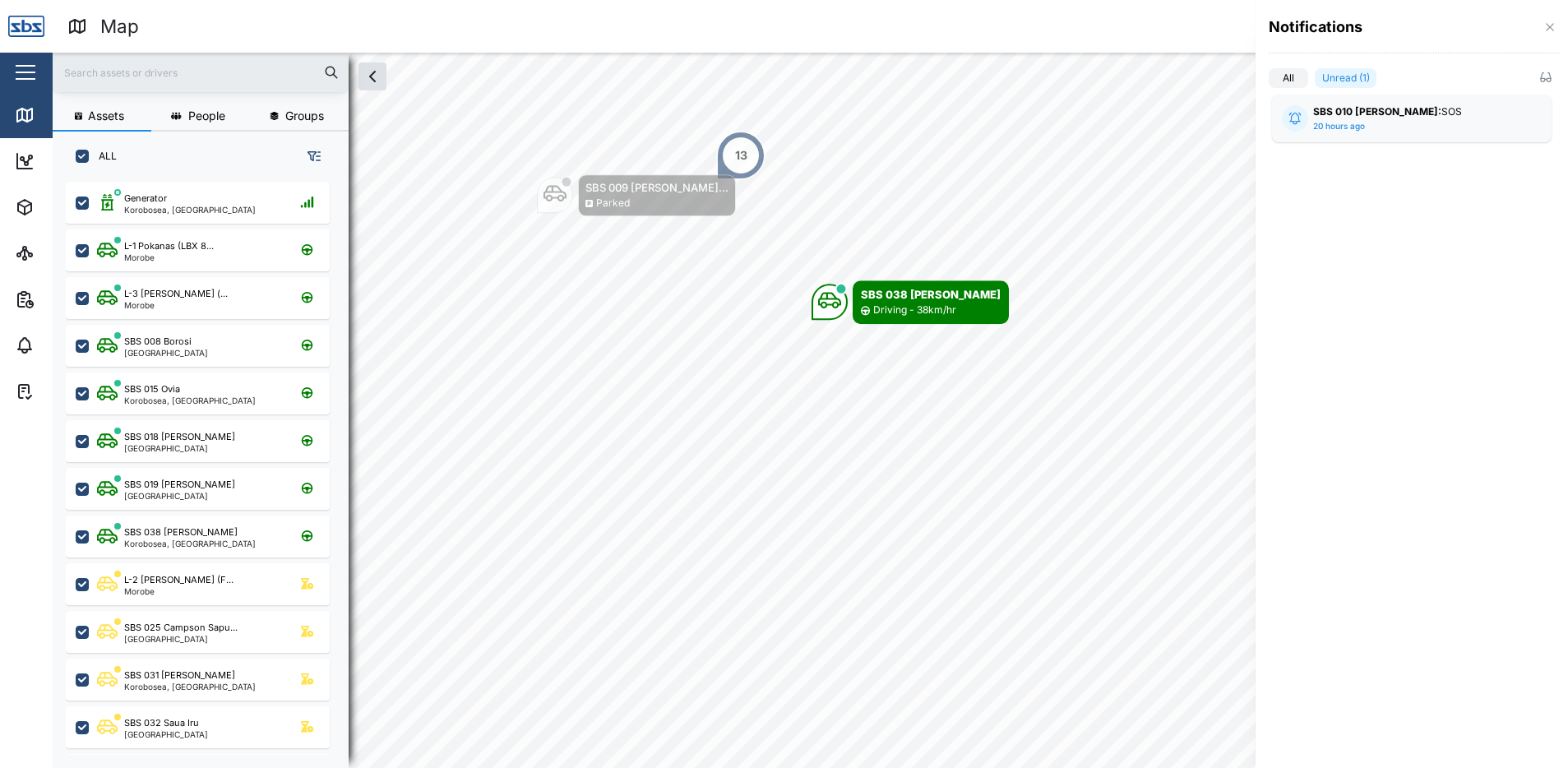
click at [1337, 120] on div "20 hours ago" at bounding box center [1338, 126] width 52 height 13
click at [1290, 72] on label "All" at bounding box center [1288, 78] width 39 height 20
click at [1268, 81] on input "All" at bounding box center [1268, 81] width 0 height 0
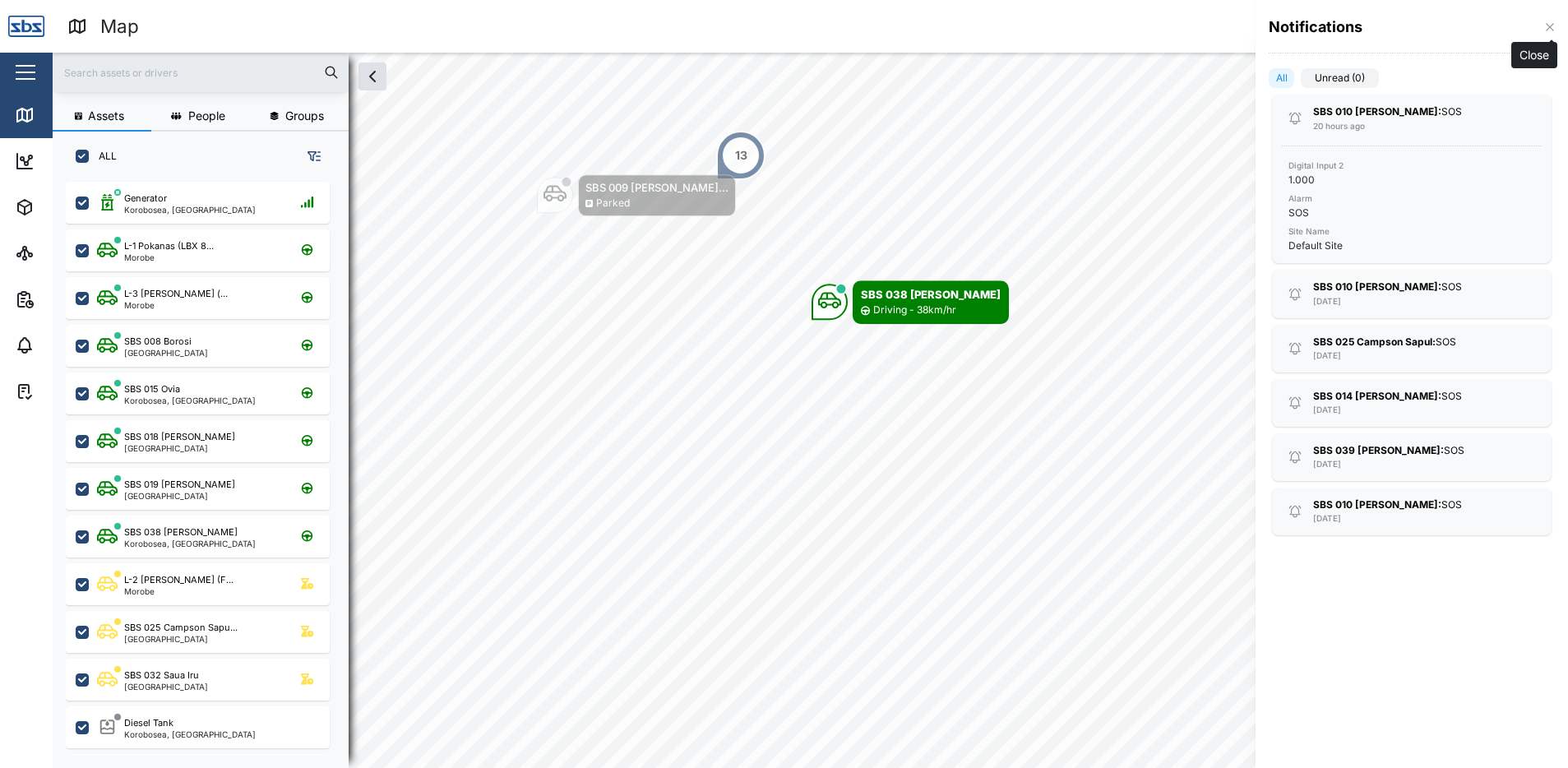
click at [1547, 25] on icon "button" at bounding box center [1549, 27] width 13 height 13
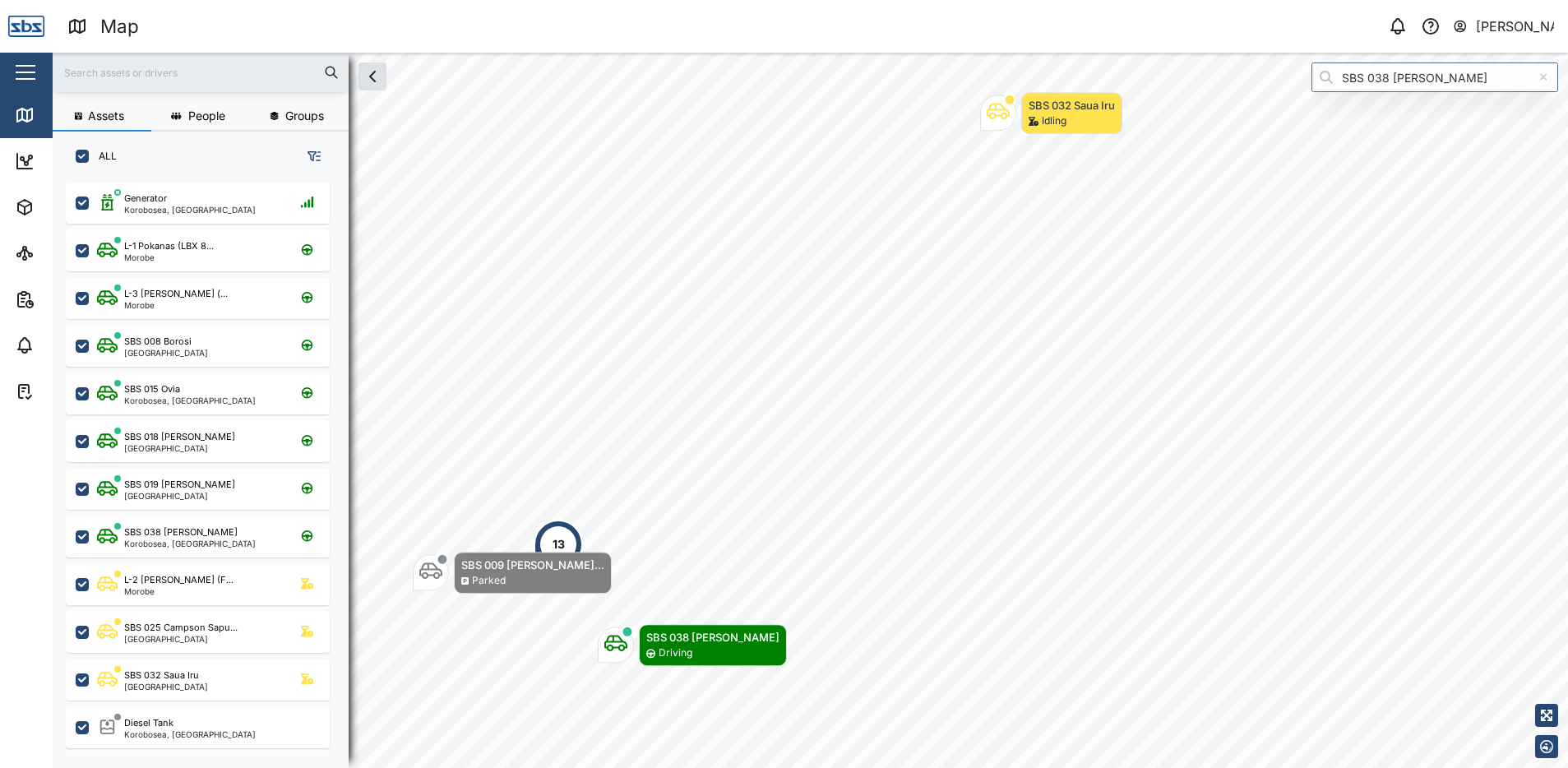
click at [1548, 83] on div at bounding box center [1542, 77] width 29 height 29
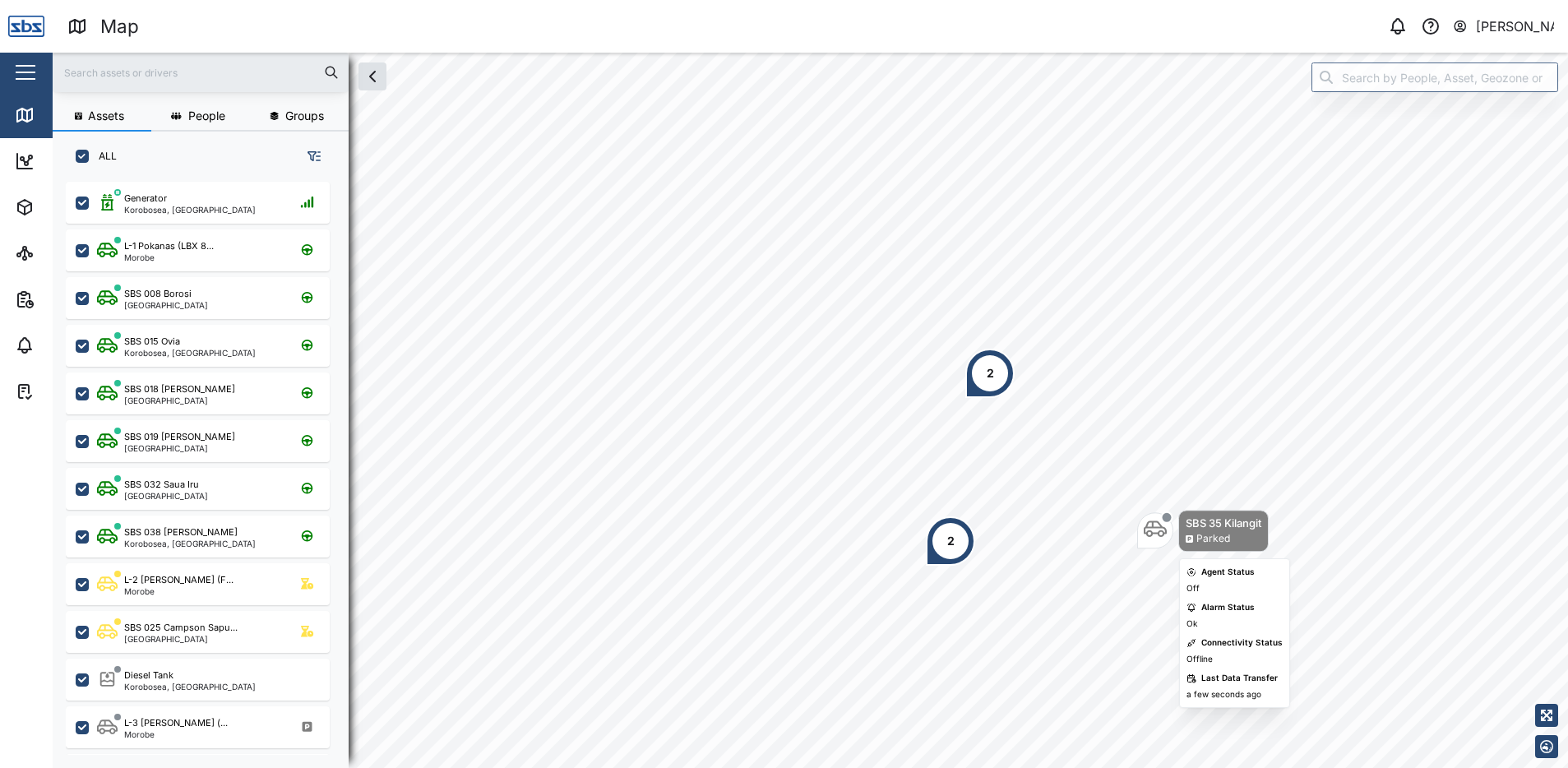
click at [1214, 53] on div "2 2 SBS 35 Kilangit Parked" at bounding box center [810, 53] width 1515 height 0
